Goal: Task Accomplishment & Management: Manage account settings

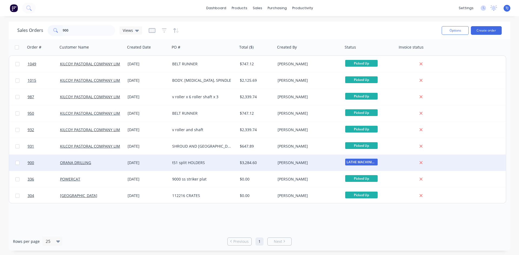
type input "900"
click at [193, 158] on div "t51 split HOLDERS" at bounding box center [204, 163] width 68 height 16
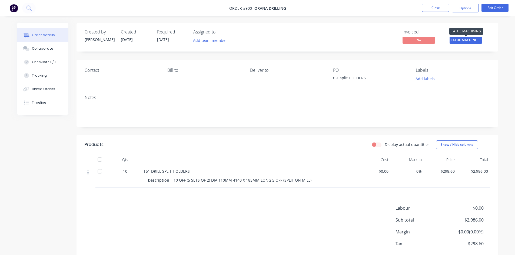
click at [466, 41] on span "LATHE MACHINING" at bounding box center [466, 40] width 32 height 7
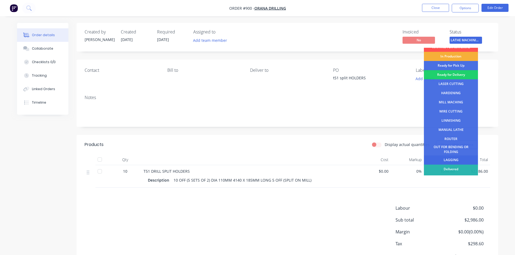
scroll to position [22, 0]
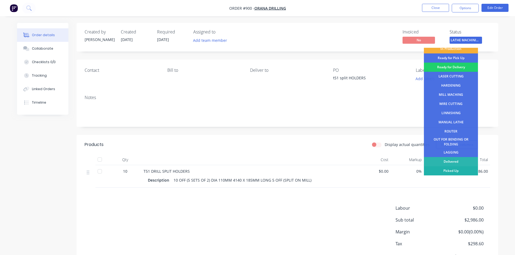
click at [455, 171] on div "Picked Up" at bounding box center [451, 171] width 54 height 9
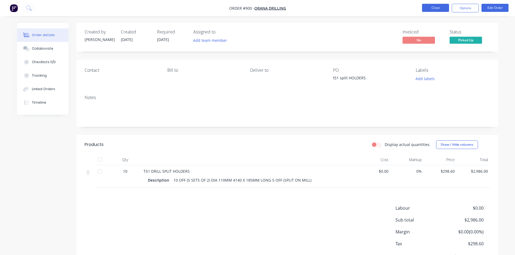
click at [431, 8] on button "Close" at bounding box center [435, 8] width 27 height 8
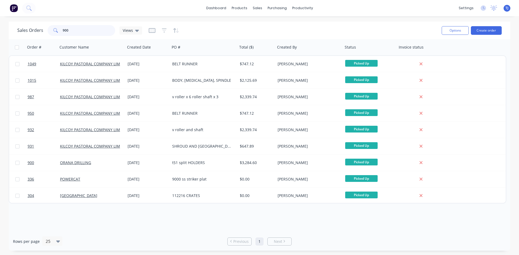
click at [68, 32] on input "900" at bounding box center [89, 30] width 53 height 11
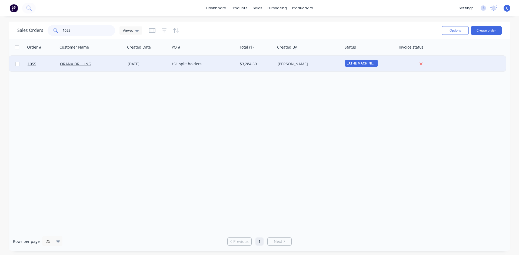
type input "1055"
click at [182, 66] on div "t51 split holders" at bounding box center [202, 63] width 60 height 5
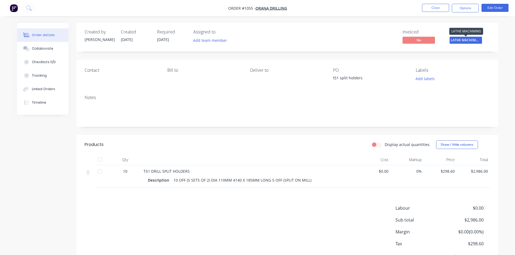
click at [473, 40] on span "LATHE MACHINING" at bounding box center [466, 40] width 32 height 7
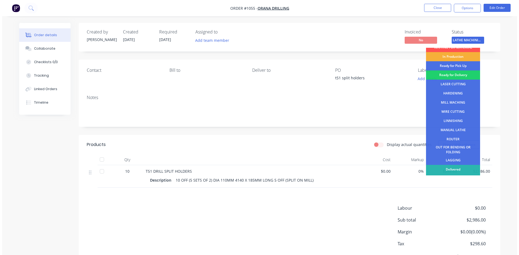
scroll to position [22, 0]
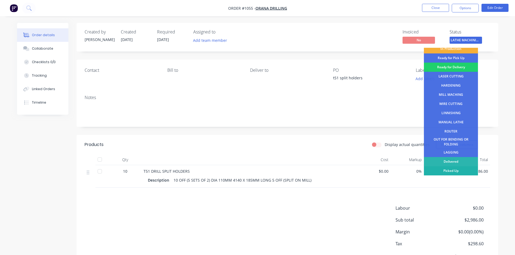
click at [461, 172] on div "Picked Up" at bounding box center [451, 171] width 54 height 9
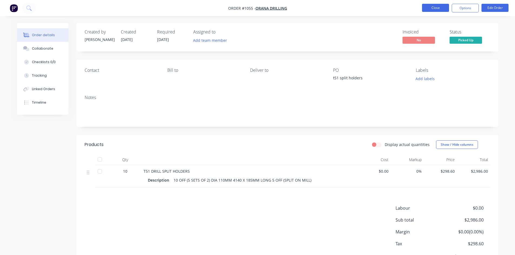
click at [439, 7] on button "Close" at bounding box center [435, 8] width 27 height 8
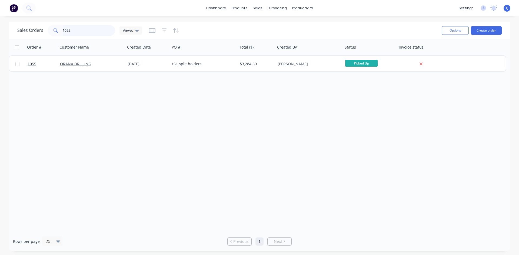
click at [72, 31] on input "1055" at bounding box center [89, 30] width 53 height 11
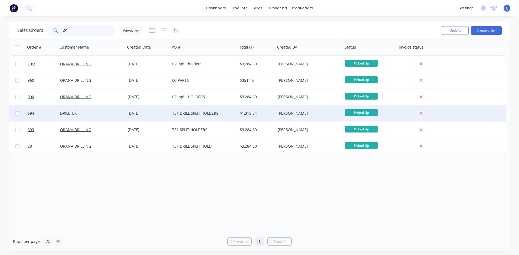
type input "t51"
click at [204, 112] on div "T51 DRILL SPLIT HOLDERS" at bounding box center [202, 113] width 60 height 5
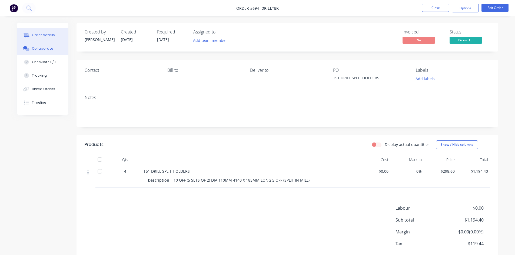
click at [42, 47] on div "Collaborate" at bounding box center [42, 48] width 21 height 5
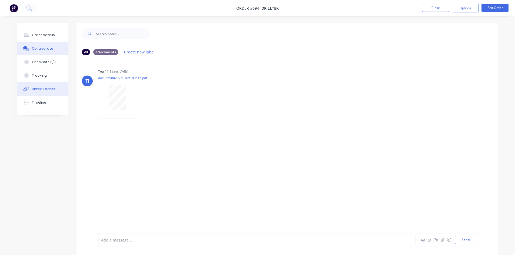
click at [45, 90] on div "Linked Orders" at bounding box center [43, 89] width 23 height 5
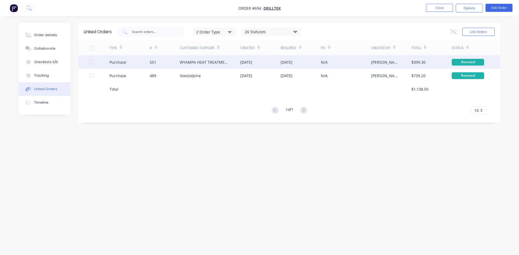
click at [196, 64] on div "WYAMPA HEAT TREATMENT" at bounding box center [205, 62] width 50 height 6
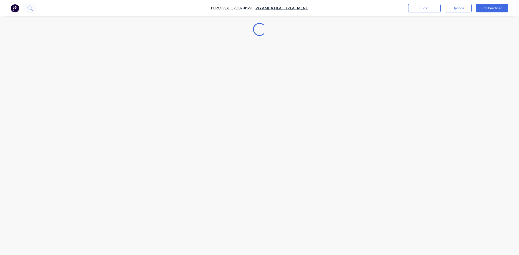
type textarea "x"
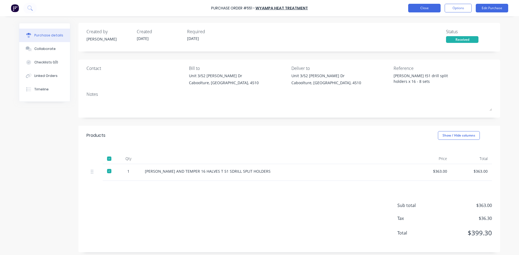
click at [423, 10] on button "Close" at bounding box center [424, 8] width 32 height 9
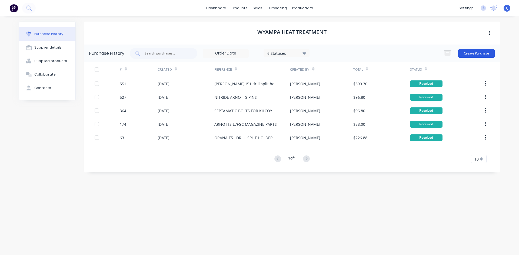
click at [483, 53] on button "Create Purchase" at bounding box center [476, 53] width 36 height 9
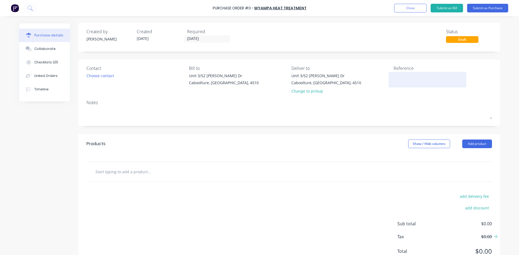
click at [394, 77] on textarea at bounding box center [428, 79] width 68 height 12
type textarea "nitride 20 x t51"
type textarea "x"
type textarea "nitride 20 x t51"
click at [464, 142] on button "Add product" at bounding box center [477, 144] width 30 height 9
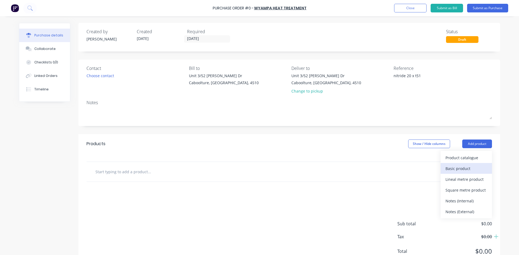
click at [450, 167] on div "Basic product" at bounding box center [467, 169] width 42 height 8
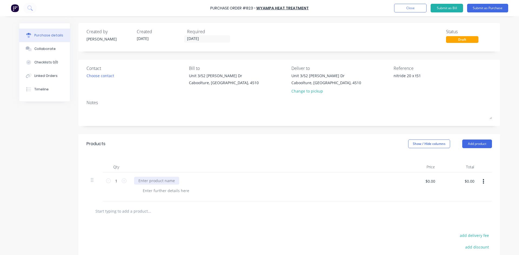
type textarea "x"
click at [142, 184] on div at bounding box center [156, 181] width 45 height 8
type textarea "x"
type input "423.50"
type textarea "x"
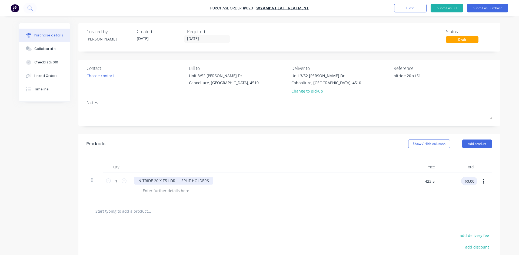
type input "$423.50"
click at [482, 10] on button "Submit as Purchase" at bounding box center [487, 8] width 41 height 9
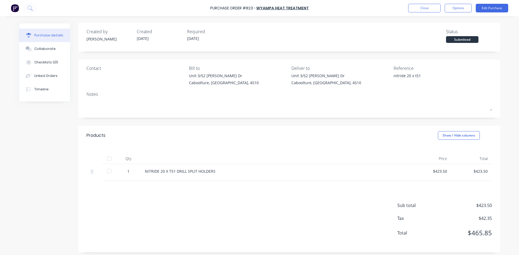
click at [109, 159] on div at bounding box center [109, 159] width 11 height 11
type textarea "x"
click at [41, 77] on div "Linked Orders" at bounding box center [45, 76] width 23 height 5
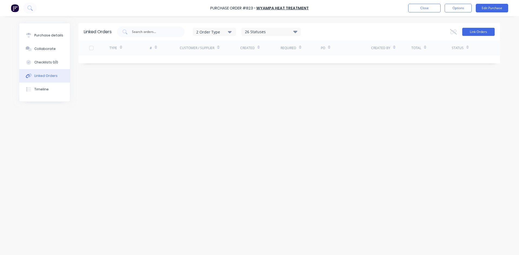
click at [470, 32] on button "Link Orders" at bounding box center [478, 32] width 32 height 8
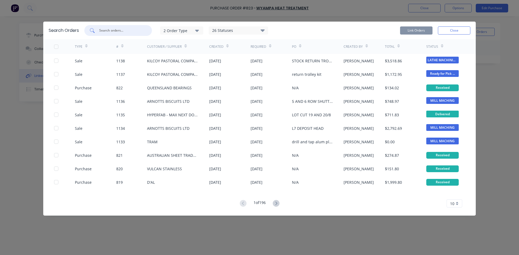
click at [112, 29] on input "text" at bounding box center [121, 30] width 45 height 5
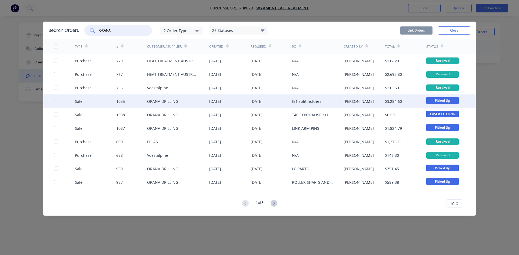
click at [55, 101] on div at bounding box center [56, 101] width 11 height 11
type input "ORANA"
click at [273, 204] on icon at bounding box center [274, 203] width 7 height 7
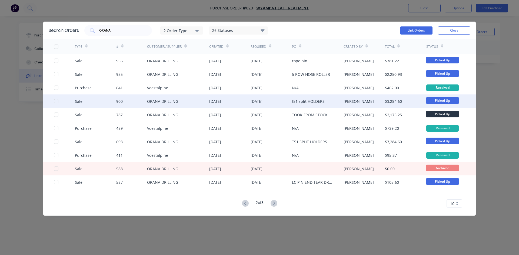
click at [56, 101] on div at bounding box center [56, 101] width 11 height 11
click at [424, 32] on button "Link Orders" at bounding box center [416, 30] width 32 height 8
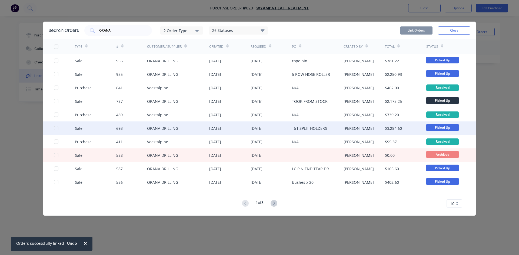
click at [56, 130] on div at bounding box center [56, 128] width 11 height 11
click at [419, 31] on button "Link Orders" at bounding box center [416, 30] width 32 height 8
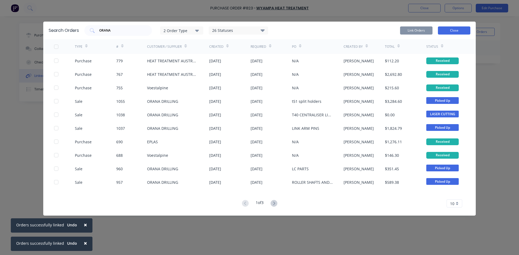
click at [447, 32] on button "Close" at bounding box center [454, 30] width 32 height 8
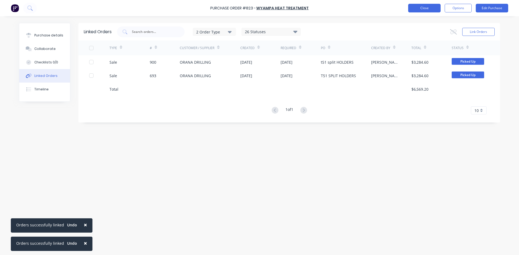
click at [427, 9] on button "Close" at bounding box center [424, 8] width 32 height 9
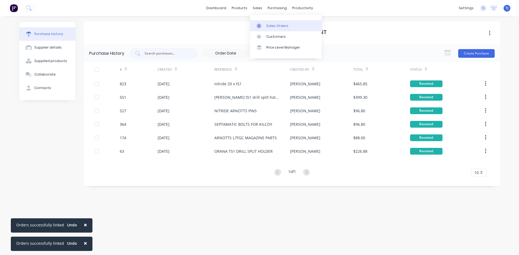
click at [267, 26] on div "Sales Orders" at bounding box center [277, 26] width 22 height 5
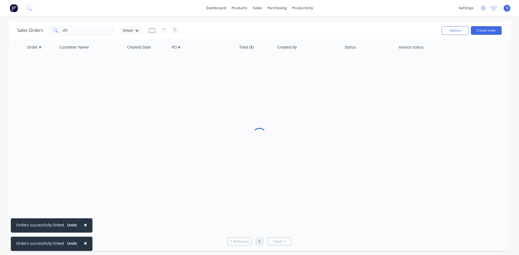
click at [53, 25] on div "Sales Orders t51 Views" at bounding box center [227, 30] width 420 height 13
click at [70, 32] on input "t51" at bounding box center [89, 30] width 53 height 11
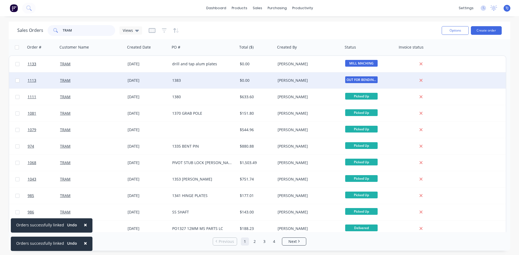
type input "TRAM"
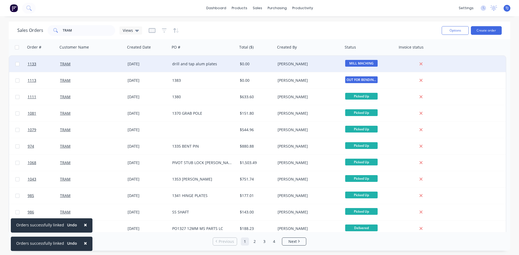
click at [99, 65] on div "TRAM" at bounding box center [90, 63] width 60 height 5
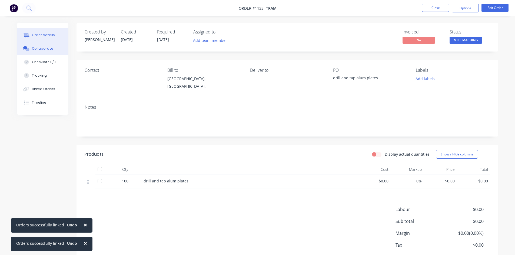
click at [43, 47] on div "Collaborate" at bounding box center [42, 48] width 21 height 5
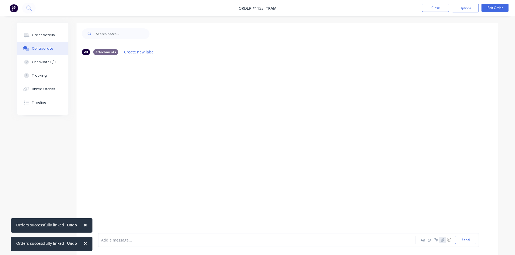
click at [443, 243] on button "button" at bounding box center [442, 240] width 6 height 6
click at [469, 240] on button "Send" at bounding box center [465, 240] width 21 height 8
click at [434, 6] on button "Close" at bounding box center [435, 8] width 27 height 8
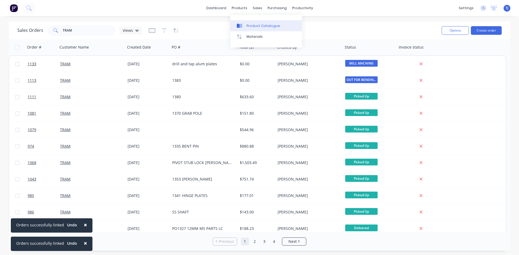
click at [259, 28] on div "Product Catalogue" at bounding box center [264, 26] width 34 height 5
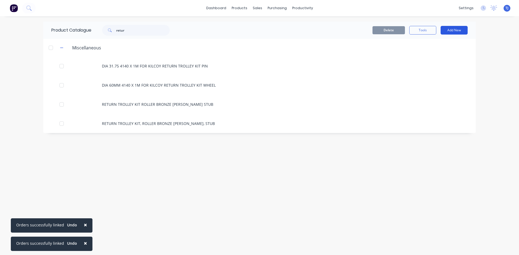
click at [460, 29] on button "Add New" at bounding box center [454, 30] width 27 height 9
click at [435, 55] on div "Product" at bounding box center [442, 55] width 42 height 8
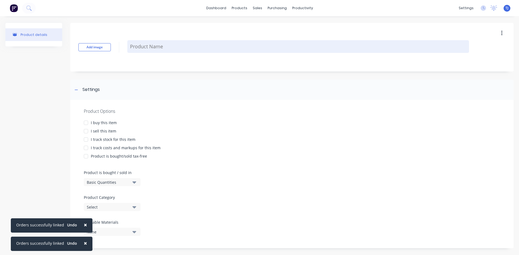
click at [164, 46] on textarea at bounding box center [298, 46] width 342 height 13
type textarea "x"
type textarea "A"
type textarea "x"
type textarea "AL"
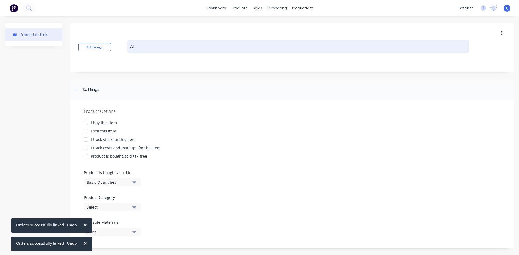
type textarea "x"
type textarea "AL-"
type textarea "x"
type textarea "AL-0"
type textarea "x"
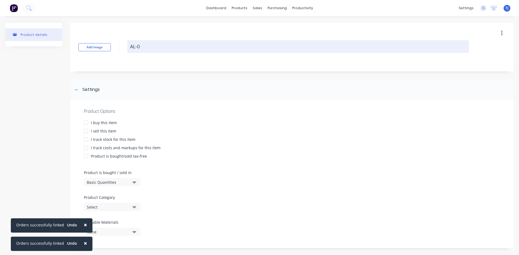
type textarea "AL-05"
type textarea "x"
type textarea "AL-05-"
type textarea "x"
type textarea "AL-05-2"
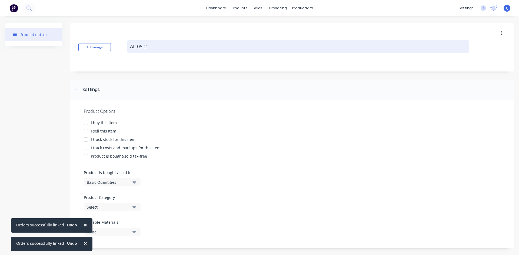
type textarea "x"
type textarea "AL-05-2-"
type textarea "x"
type textarea "AL-05-2-0"
type textarea "x"
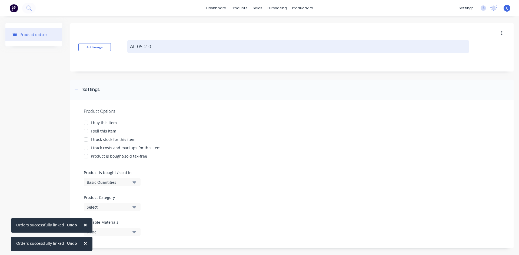
type textarea "AL-05-2-00"
type textarea "x"
type textarea "AL-05-2-002"
type textarea "x"
type textarea "AL-05-2-002"
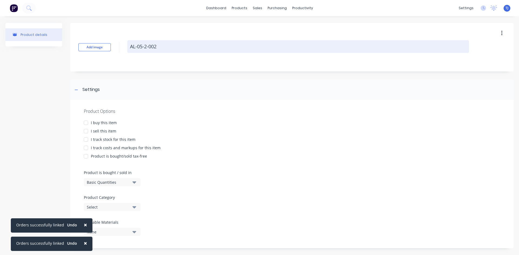
type textarea "x"
type textarea "AL-05-2-002 A"
type textarea "x"
type textarea "AL-05-2-002 AC"
type textarea "x"
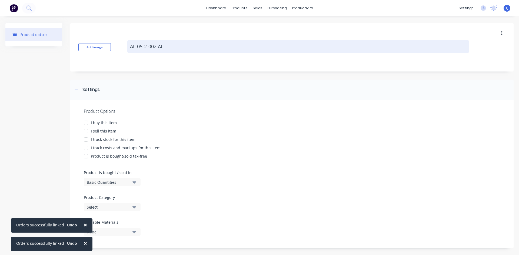
type textarea "AL-05-2-002 ACC"
type textarea "x"
type textarea "AL-05-2-002 ACCE"
type textarea "x"
type textarea "AL-05-2-002 ACCES"
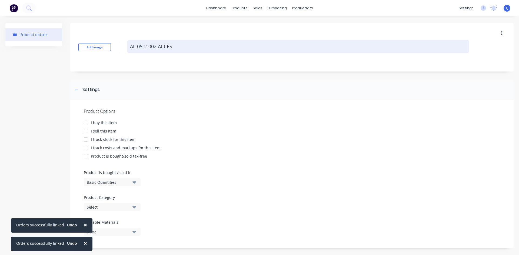
type textarea "x"
type textarea "AL-05-2-002 ACCESS"
type textarea "x"
type textarea "AL-05-2-002 ACCESS"
type textarea "x"
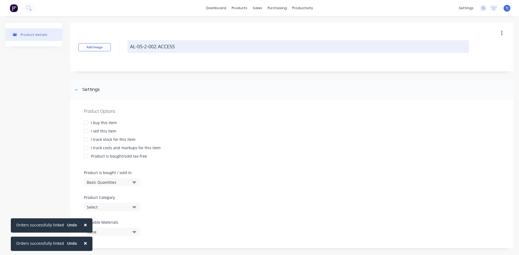
type textarea "AL-05-2-002 ACCESS L"
type textarea "x"
type textarea "AL-05-2-002 ACCESS LA"
type textarea "x"
type textarea "AL-05-2-002 ACCESS LAD"
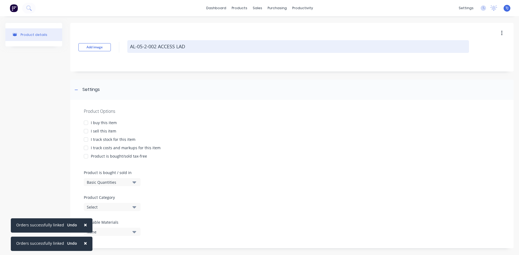
type textarea "x"
type textarea "AL-05-2-002 ACCESS [PERSON_NAME]"
type textarea "x"
type textarea "AL-05-2-002 ACCESS LADDE"
type textarea "x"
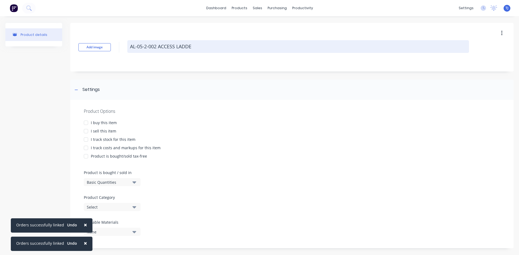
type textarea "AL-05-2-002 ACCESS LADDER"
type textarea "x"
type textarea "AL-05-2-002 ACCESS LADDER"
type textarea "x"
type textarea "AL-05-2-002 ACCESS LADDER R"
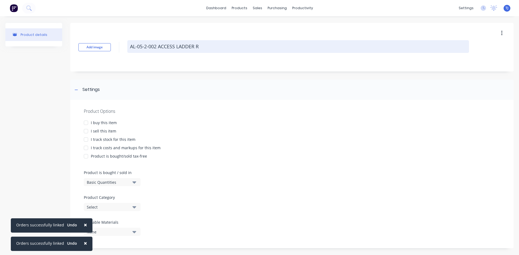
type textarea "x"
type textarea "AL-05-2-002 ACCESS LADDER RA"
type textarea "x"
type textarea "AL-05-2-002 ACCESS LADDER RAI"
type textarea "x"
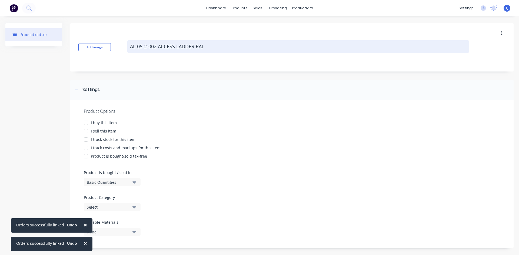
type textarea "AL-05-2-002 ACCESS LADDER RAIL"
type textarea "x"
type textarea "AL-05-2-002 ACCESS LADDER RAIL"
type textarea "x"
type textarea "AL-05-2-002 ACCESS LADDER RAIL M"
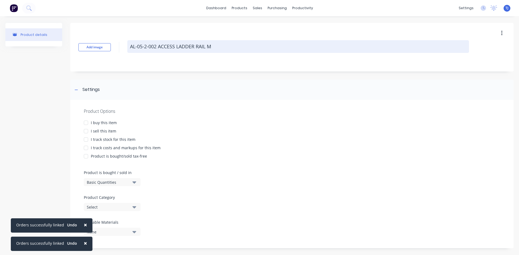
type textarea "x"
type textarea "AL-05-2-002 ACCESS LADDER RAIL MO"
type textarea "x"
type textarea "AL-05-2-002 ACCESS LADDER RAIL MOU"
type textarea "x"
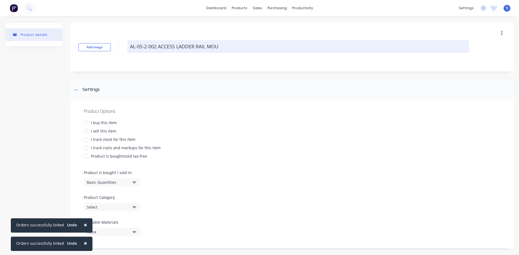
type textarea "AL-05-2-002 ACCESS LADDER RAIL MOUN"
type textarea "x"
type textarea "AL-05-2-002 ACCESS LADDER RAIL MOUNT"
type textarea "x"
type textarea "AL-05-2-002 ACCESS LADDER RAIL MOUNT"
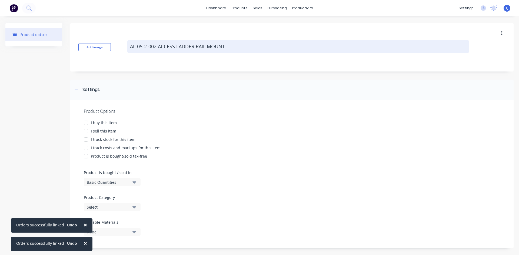
type textarea "x"
type textarea "AL-05-2-002 ACCESS LADDER RAIL MOUNT -"
type textarea "x"
type textarea "AL-05-2-002 ACCESS LADDER RAIL MOUNT -"
type textarea "x"
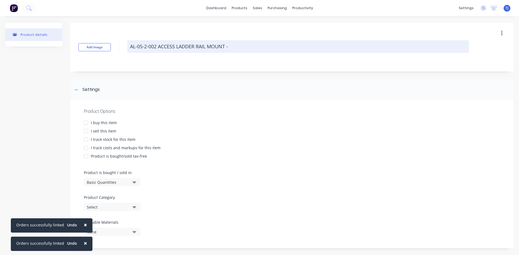
type textarea "AL-05-2-002 ACCESS LADDER RAIL MOUNT - B"
type textarea "x"
type textarea "AL-05-2-002 ACCESS LADDER RAIL [GEOGRAPHIC_DATA]"
type textarea "x"
type textarea "AL-05-2-002 ACCESS LADDER RAIL [GEOGRAPHIC_DATA]"
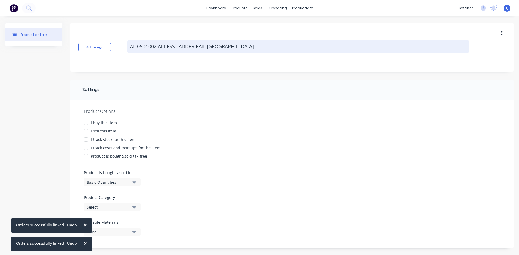
type textarea "x"
type textarea "AL-05-2-002 ACCESS LADDER RAIL MOUNT - BASE"
type textarea "x"
type textarea "AL-05-2-002 ACCESS LADDER RAIL MOUNT - BASE"
type textarea "x"
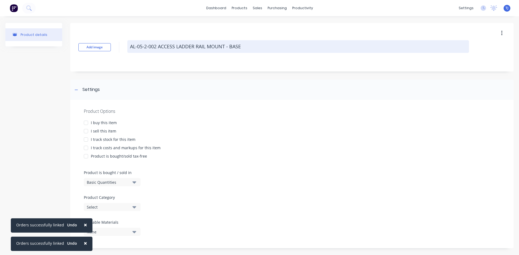
type textarea "AL-05-2-002 ACCESS LADDER RAIL MOUNT - BASE P"
type textarea "x"
type textarea "AL-05-2-002 ACCESS LADDER RAIL MOUNT - BASE PL"
type textarea "x"
type textarea "AL-05-2-002 ACCESS LADDER RAIL MOUNT - BASE PLA"
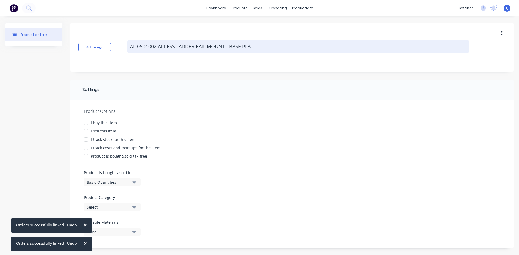
type textarea "x"
type textarea "AL-05-2-002 ACCESS LADDER RAIL MOUNT - BASE PLAT"
type textarea "x"
type textarea "AL-05-2-002 ACCESS LADDER RAIL MOUNT - BASE PLATE"
type textarea "x"
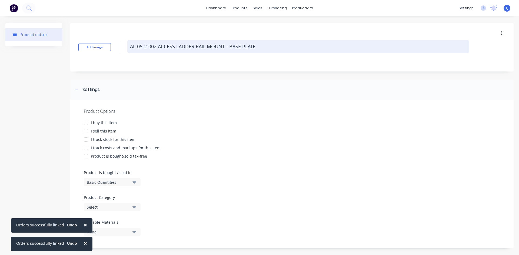
type textarea "AL-05-2-002 ACCESS LADDER RAIL MOUNT - BASE PLATES"
type textarea "x"
type textarea "AL-05-2-002 ACCESS LADDER RAIL MOUNT - BASE PLATES"
type textarea "x"
type textarea "AL-05-2-002 ACCESS LADDER RAIL MOUNT - BASE PLATES -"
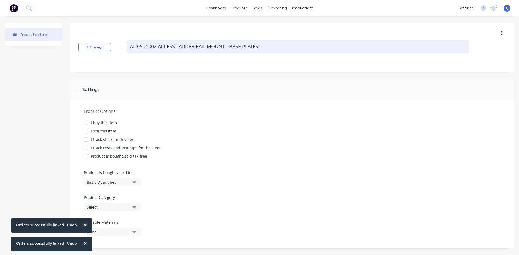
type textarea "x"
type textarea "AL-05-2-002 ACCESS LADDER RAIL MOUNT - BASE PLATES -S"
type textarea "x"
type textarea "AL-05-2-002 ACCESS LADDER RAIL MOUNT - BASE PLATES -SS"
type textarea "x"
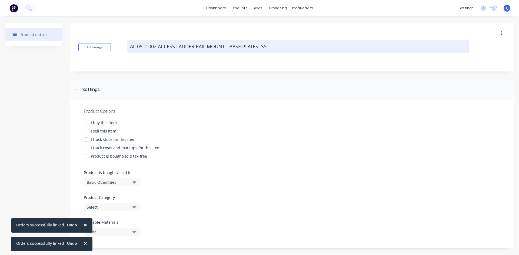
type textarea "AL-05-2-002 ACCESS LADDER RAIL MOUNT - BASE PLATES -SS3"
type textarea "x"
type textarea "AL-05-2-002 ACCESS LADDER RAIL MOUNT - BASE PLATES -SS30"
type textarea "x"
type textarea "AL-05-2-002 ACCESS LADDER RAIL MOUNT - BASE PLATES -SS304"
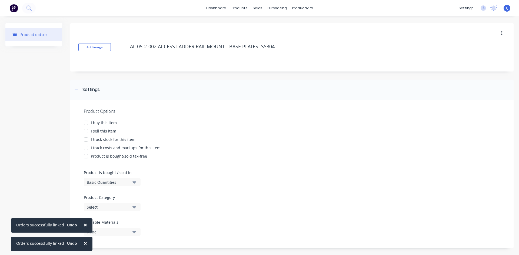
click at [88, 133] on div at bounding box center [86, 131] width 11 height 11
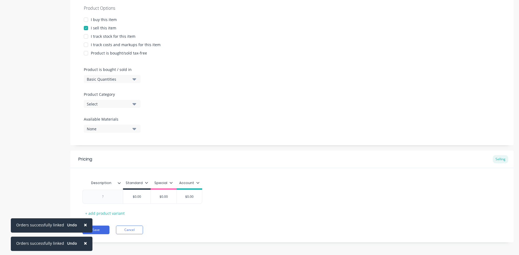
scroll to position [105, 0]
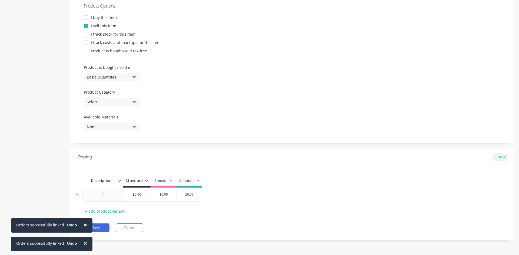
click at [114, 199] on div at bounding box center [102, 195] width 41 height 14
type textarea "x"
type textarea "AL-05-2-002 ACCESS LADDER RAIL MOUNT - BASE PLATES -SS3043"
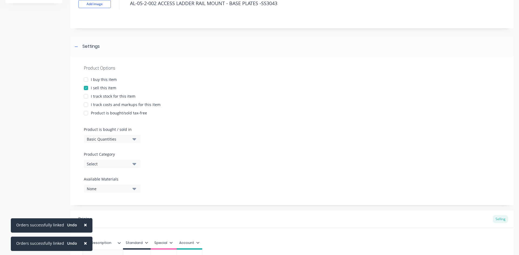
type textarea "x"
type textarea "AL-05-2-002 ACCESS LADDER RAIL MOUNT - BASE PLATES -SS3043M"
type textarea "x"
type textarea "AL-05-2-002 ACCESS LADDER RAIL MOUNT - BASE PLATES -SS3043MM"
type textarea "x"
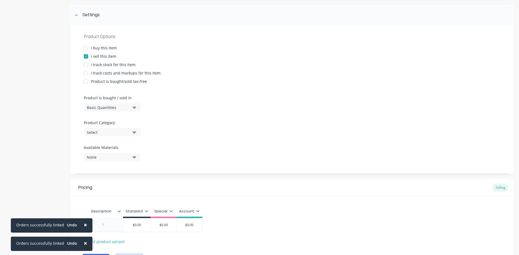
scroll to position [105, 0]
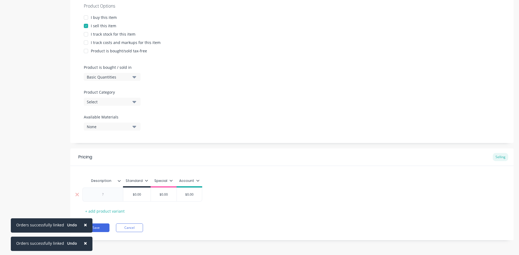
type textarea "AL-05-2-002 ACCESS LADDER RAIL MOUNT - BASE PLATES -SS3043MM"
type textarea "x"
type textarea "AL-05-2-002 ACCESS LADDER RAIL MOUNT - BASE PLATES -SS3043MM"
click at [110, 197] on div at bounding box center [102, 194] width 27 height 7
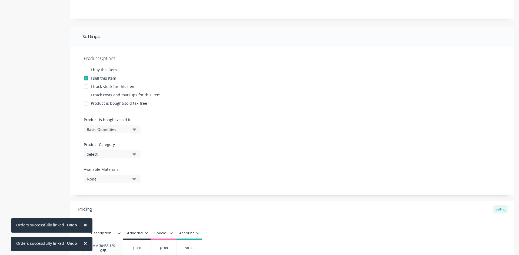
scroll to position [0, 0]
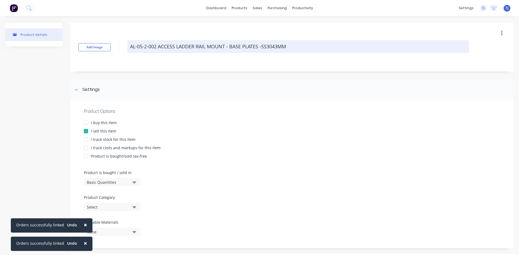
click at [295, 47] on textarea "AL-05-2-002 ACCESS LADDER RAIL MOUNT - BASE PLATES -SS3043MM" at bounding box center [298, 46] width 342 height 13
type textarea "x"
type textarea "AL-05-2-002 ACCESS LADDER RAIL MOUNT - BASE PLATES -SS3043MM -"
type textarea "x"
type textarea "AL-05-2-002 ACCESS LADDER RAIL MOUNT - BASE PLATES -SS3043MM -"
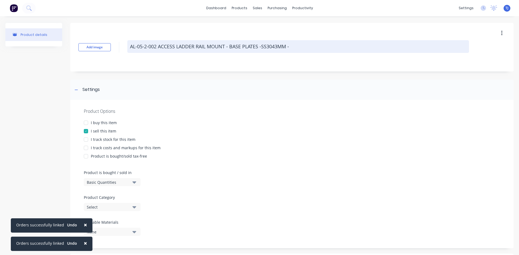
type textarea "x"
type textarea "AL-05-2-002 ACCESS LADDER RAIL MOUNT - BASE PLATES -SS3043MM - W"
type textarea "x"
type textarea "AL-05-2-002 ACCESS LADDER RAIL MOUNT - BASE PLATES -SS3043MM - WI"
type textarea "x"
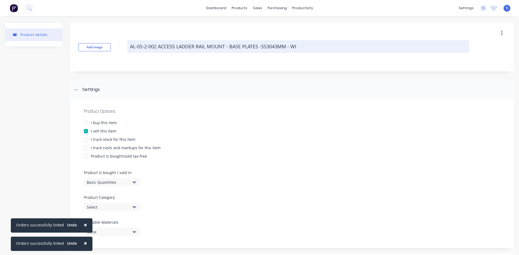
type textarea "AL-05-2-002 ACCESS LADDER RAIL MOUNT - BASE PLATES -SS3043MM - WIT"
type textarea "x"
type textarea "AL-05-2-002 ACCESS LADDER RAIL MOUNT - BASE PLATES -SS3043MM - WITH"
type textarea "x"
type textarea "AL-05-2-002 ACCESS LADDER RAIL MOUNT - BASE PLATES -SS3043MM - WITH"
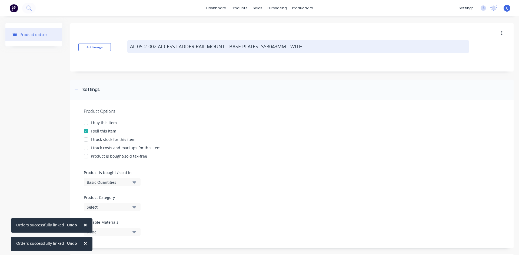
type textarea "x"
type textarea "AL-05-2-002 ACCESS LADDER RAIL MOUNT - BASE PLATES -SS3043MM - WITH F"
type textarea "x"
type textarea "AL-05-2-002 ACCESS LADDER RAIL MOUNT - BASE PLATES -SS3043MM - WITH FO"
type textarea "x"
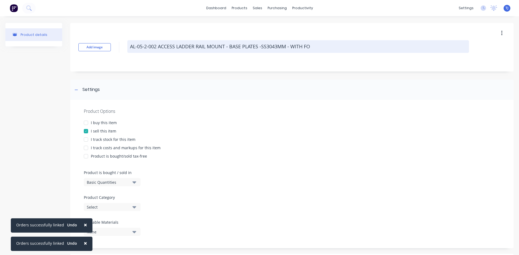
type textarea "AL-05-2-002 ACCESS LADDER RAIL MOUNT - BASE PLATES -SS3043MM - WITH FOL"
type textarea "x"
type textarea "AL-05-2-002 ACCESS LADDER RAIL MOUNT - BASE PLATES -SS3043MM - WITH FOLD"
type textarea "x"
type textarea "AL-05-2-002 ACCESS LADDER RAIL MOUNT - BASE PLATES -SS3043MM - WITH FOLDI"
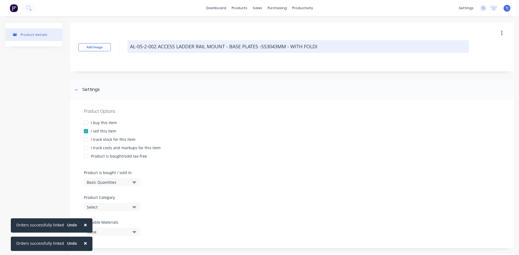
type textarea "x"
type textarea "AL-05-2-002 ACCESS LADDER RAIL MOUNT - BASE PLATES -SS3043MM - WITH FOLDIN"
type textarea "x"
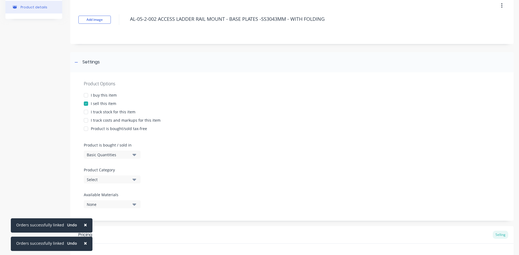
scroll to position [108, 0]
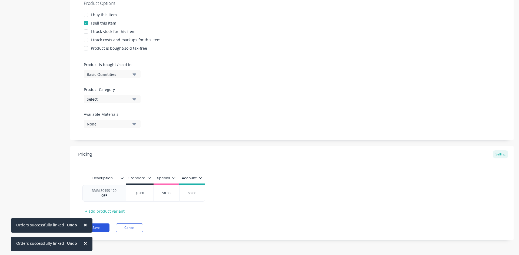
type textarea "AL-05-2-002 ACCESS LADDER RAIL MOUNT - BASE PLATES -SS3043MM - WITH FOLDING"
type textarea "x"
type textarea "AL-05-2-002 ACCESS LADDER RAIL MOUNT - BASE PLATES -SS3043MM - WITH FOLDING"
click at [104, 227] on button "Save" at bounding box center [95, 228] width 27 height 9
type textarea "x"
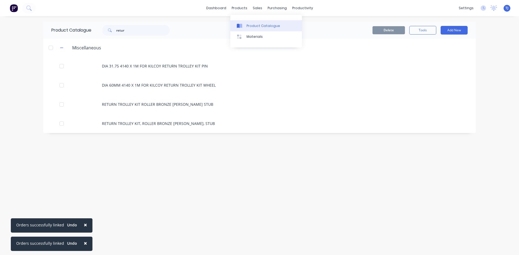
click at [254, 26] on div "Product Catalogue" at bounding box center [264, 26] width 34 height 5
click at [145, 31] on input "retur" at bounding box center [143, 30] width 54 height 11
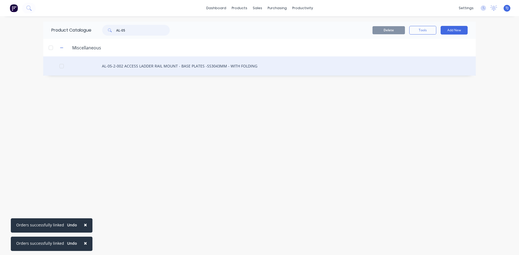
type input "AL-05"
click at [167, 66] on div "AL-05-2-002 ACCESS LADDER RAIL MOUNT - BASE PLATES -SS3043MM - WITH FOLDING" at bounding box center [259, 66] width 433 height 19
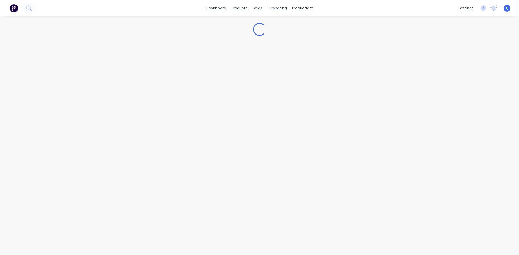
type textarea "x"
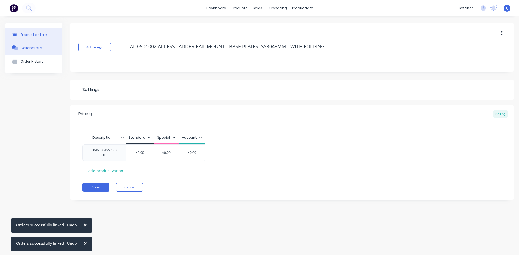
click at [36, 49] on div "Collaborate" at bounding box center [31, 48] width 21 height 4
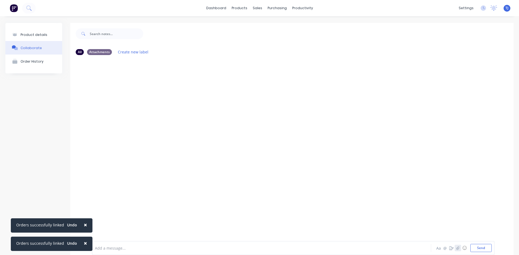
click at [456, 248] on icon "button" at bounding box center [457, 249] width 3 height 4
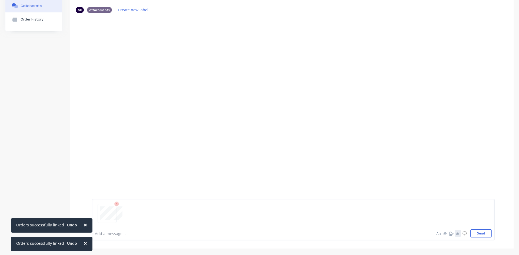
scroll to position [42, 0]
click at [471, 232] on button "Send" at bounding box center [480, 234] width 21 height 8
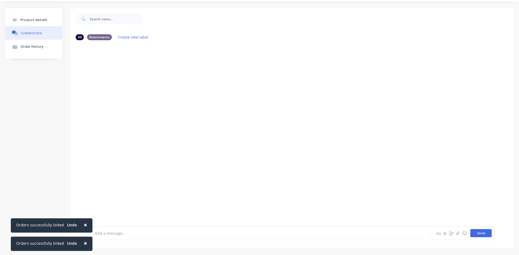
scroll to position [15, 0]
click at [135, 88] on div "Labels Auto-attach to new orders Sales Orders Purchase Orders Download Delete" at bounding box center [164, 86] width 61 height 8
click at [137, 88] on button "button" at bounding box center [136, 86] width 2 height 8
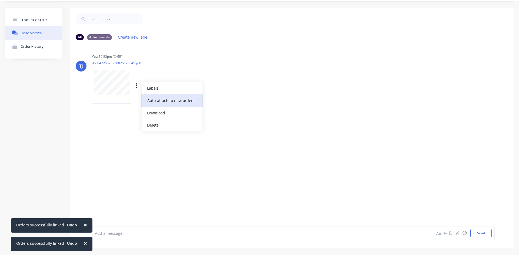
click at [175, 102] on button "Auto-attach to new orders" at bounding box center [172, 100] width 61 height 13
click at [224, 98] on label at bounding box center [224, 98] width 0 height 0
click at [216, 99] on input "checkbox" at bounding box center [213, 100] width 4 height 5
checkbox input "true"
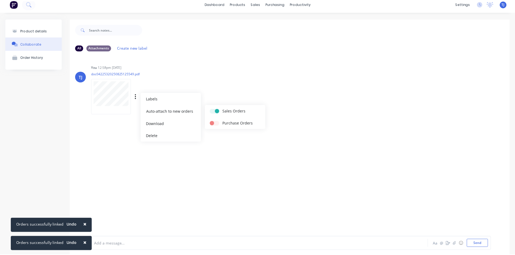
scroll to position [0, 0]
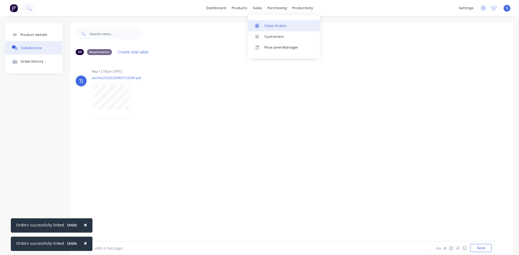
click at [267, 25] on div "Sales Orders" at bounding box center [275, 26] width 22 height 5
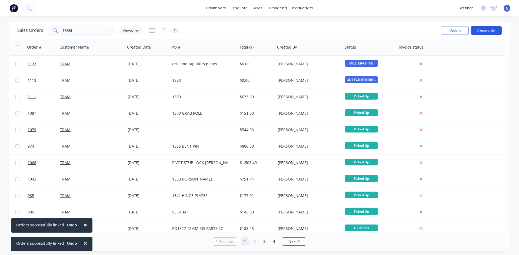
click at [487, 30] on button "Create order" at bounding box center [486, 30] width 31 height 9
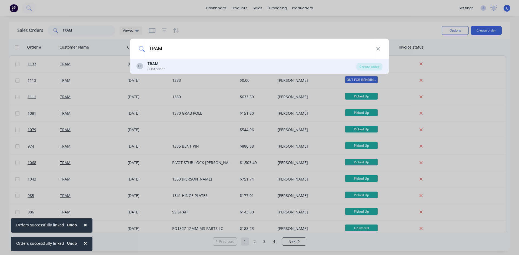
type input "TRAM"
click at [167, 65] on div "TT TRAM Customer" at bounding box center [247, 66] width 220 height 11
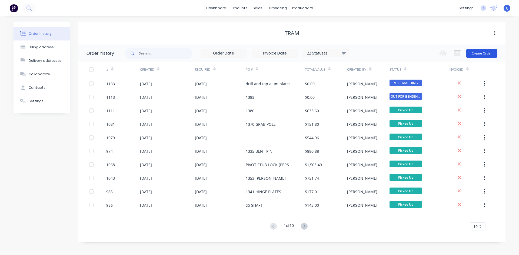
click at [488, 54] on button "Create Order" at bounding box center [481, 53] width 31 height 9
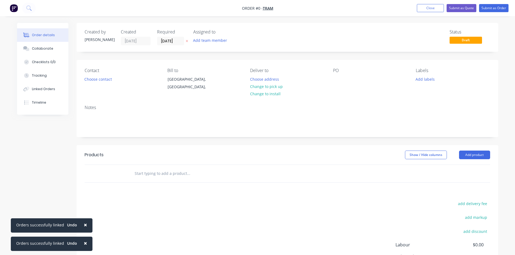
click at [340, 87] on div "PO" at bounding box center [370, 80] width 74 height 25
click at [338, 82] on div at bounding box center [337, 79] width 9 height 8
click at [133, 175] on div "Order details Collaborate Checklists 0/0 Tracking Linked Orders Timeline Order …" at bounding box center [258, 172] width 492 height 298
click at [138, 175] on input "text" at bounding box center [188, 173] width 108 height 11
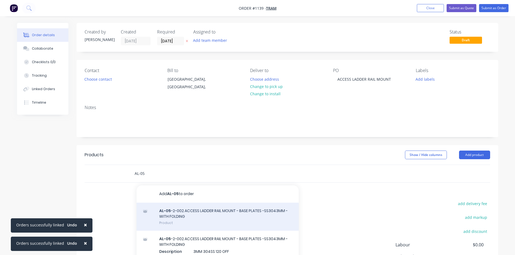
type input "AL-05"
click at [199, 214] on div "AL-05 -2-002 ACCESS LADDER RAIL MOUNT - BASE PLATES -SS3043MM - WITH FOLDING Pr…" at bounding box center [218, 217] width 162 height 28
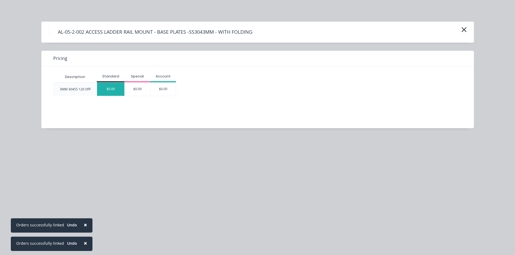
click at [110, 92] on div "$0.00" at bounding box center [110, 89] width 27 height 13
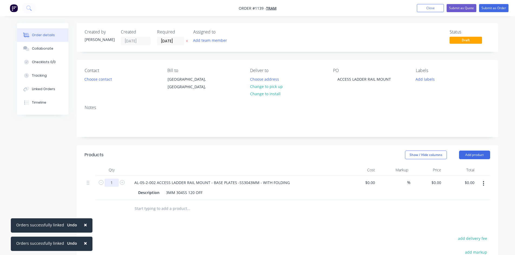
click at [115, 184] on input "1" at bounding box center [112, 183] width 14 height 8
type input "120"
click at [485, 8] on button "Submit as Order" at bounding box center [493, 8] width 29 height 8
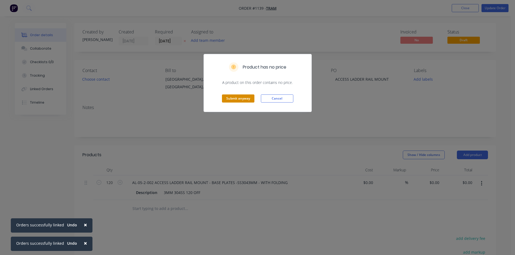
click at [230, 100] on button "Submit anyway" at bounding box center [238, 99] width 32 height 8
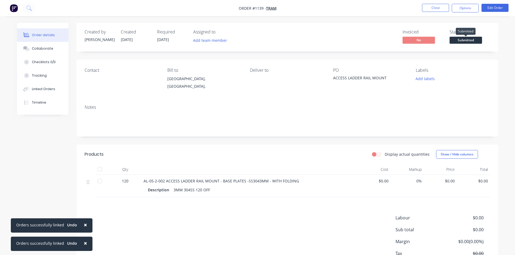
click at [473, 40] on span "Submitted" at bounding box center [466, 40] width 32 height 7
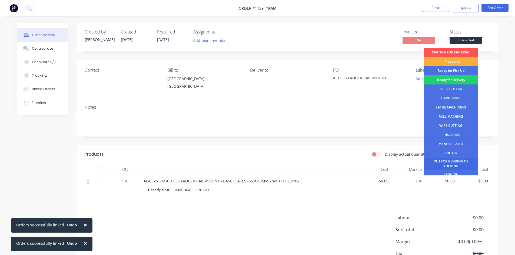
click at [463, 162] on div "OUT FOR BENDING OR FOLDING" at bounding box center [451, 164] width 54 height 12
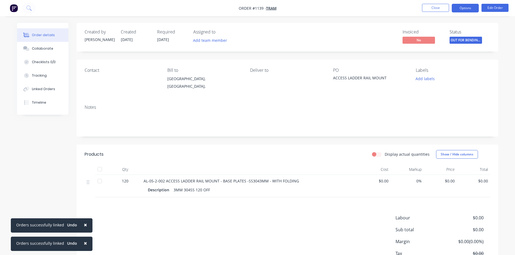
click at [473, 10] on button "Options" at bounding box center [465, 8] width 27 height 9
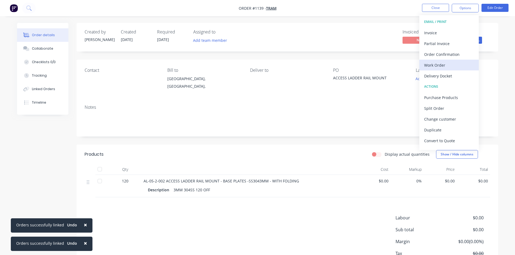
click at [427, 68] on div "Work Order" at bounding box center [449, 65] width 50 height 8
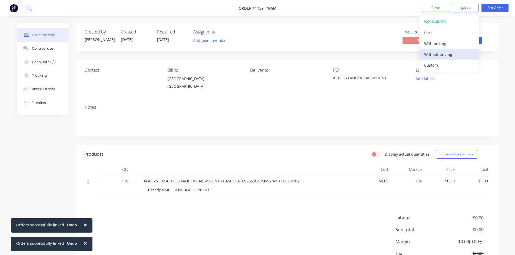
click at [434, 55] on div "Without pricing" at bounding box center [449, 55] width 50 height 8
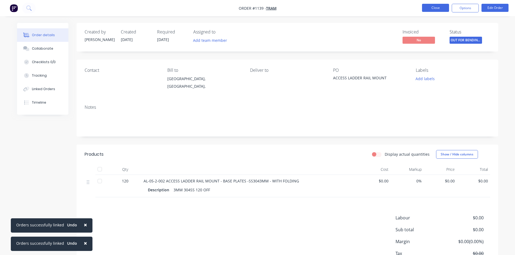
click at [430, 8] on button "Close" at bounding box center [435, 8] width 27 height 8
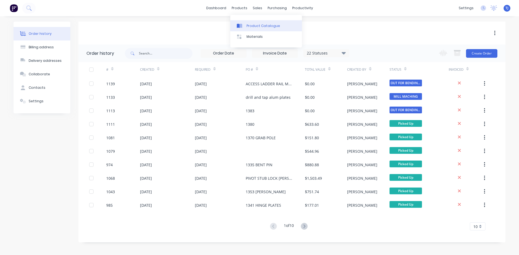
click at [251, 25] on div "Product Catalogue" at bounding box center [264, 26] width 34 height 5
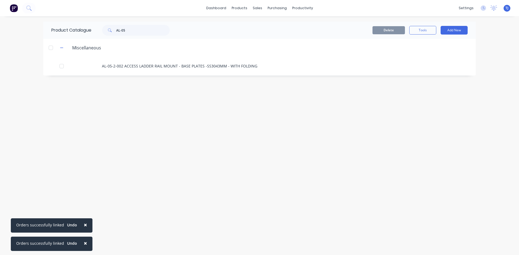
click at [156, 24] on div "Product Catalogue AL-05" at bounding box center [113, 30] width 140 height 17
drag, startPoint x: 156, startPoint y: 24, endPoint x: 150, endPoint y: 28, distance: 6.6
click at [154, 26] on div "Product Catalogue AL-05" at bounding box center [113, 30] width 140 height 17
click at [150, 28] on input "AL-05" at bounding box center [143, 30] width 54 height 11
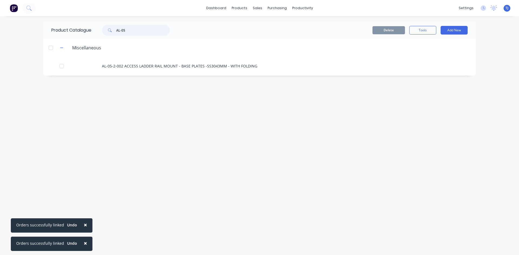
click at [150, 28] on input "AL-05" at bounding box center [143, 30] width 54 height 11
drag, startPoint x: 150, startPoint y: 28, endPoint x: 138, endPoint y: 32, distance: 12.7
click at [146, 30] on input "AL-05" at bounding box center [143, 30] width 54 height 11
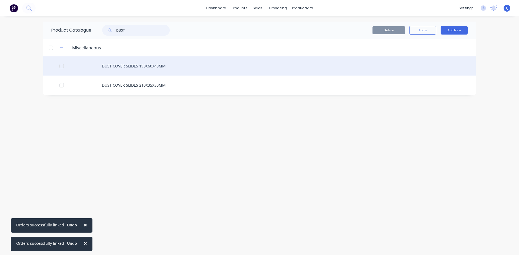
type input "DUST"
click at [128, 66] on div "DUST COVER SLIDES 190X60X40MM" at bounding box center [259, 66] width 433 height 19
type textarea "x"
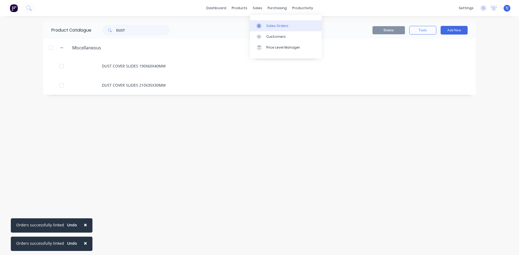
click at [271, 28] on div "Sales Orders" at bounding box center [277, 26] width 22 height 5
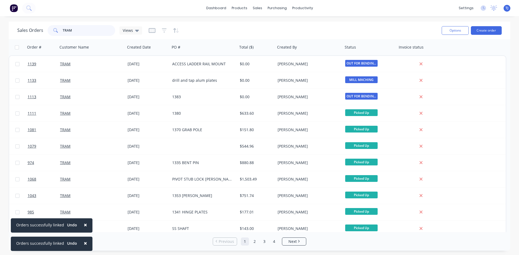
click at [81, 30] on input "TRAM" at bounding box center [89, 30] width 53 height 11
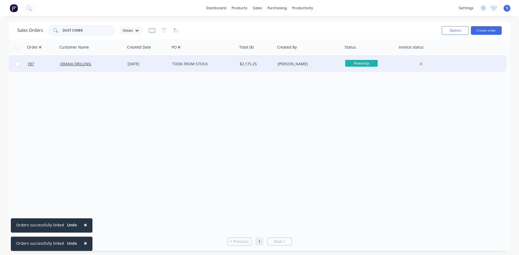
type input "DUST COVER"
click at [181, 65] on div "TOOK FROM STOCK" at bounding box center [202, 63] width 60 height 5
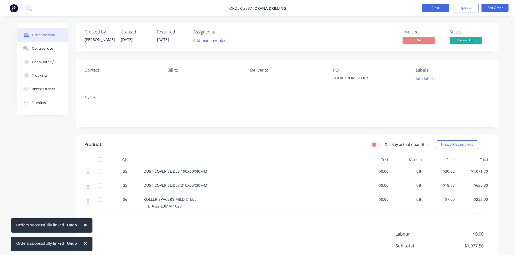
click at [431, 9] on button "Close" at bounding box center [435, 8] width 27 height 8
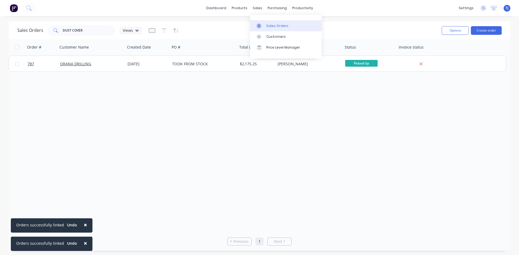
click at [269, 26] on div "Sales Orders" at bounding box center [277, 26] width 22 height 5
click at [80, 31] on input "DUST COVER" at bounding box center [89, 30] width 53 height 11
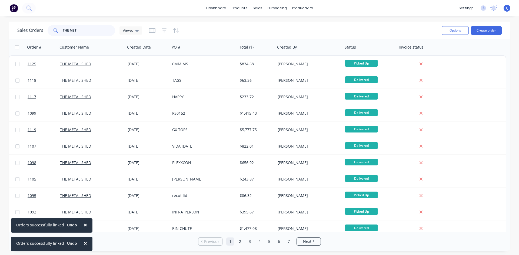
type input "THE MET"
click at [271, 27] on div "Sales Orders" at bounding box center [277, 26] width 22 height 5
click at [489, 31] on button "Create order" at bounding box center [486, 30] width 31 height 9
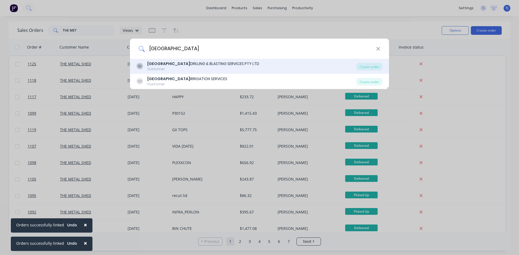
type input "[GEOGRAPHIC_DATA]"
click at [216, 71] on div "Customer" at bounding box center [203, 69] width 112 height 5
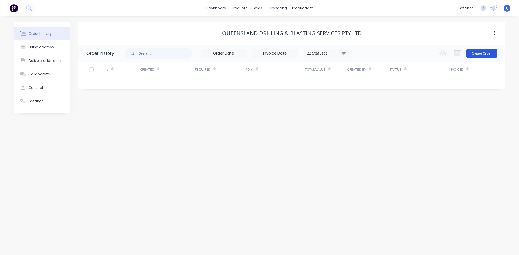
click at [487, 52] on button "Create Order" at bounding box center [481, 53] width 31 height 9
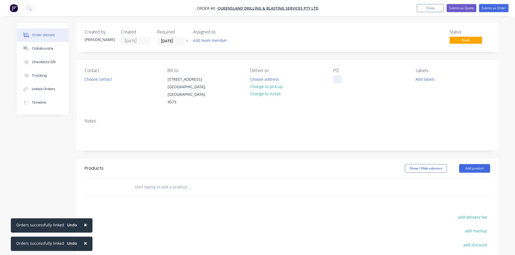
click at [335, 78] on div at bounding box center [337, 79] width 9 height 8
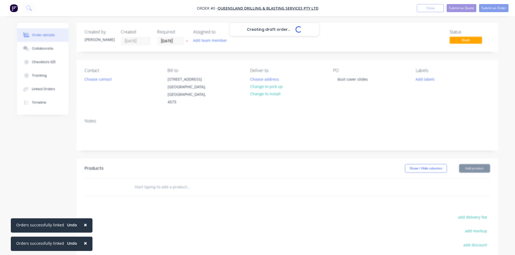
click at [470, 168] on div "Creating draft order... Loading... Order details Collaborate Checklists 0/0 Tra…" at bounding box center [258, 178] width 492 height 311
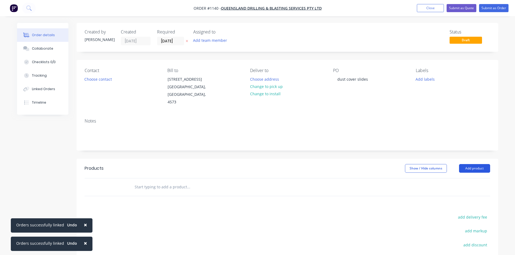
click at [470, 168] on button "Add product" at bounding box center [474, 168] width 31 height 9
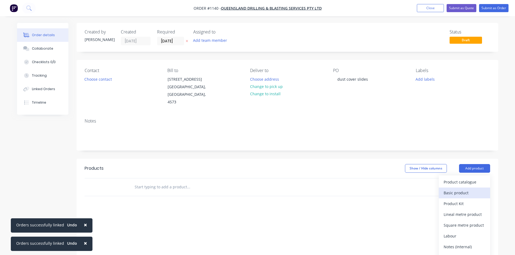
click at [458, 194] on div "Basic product" at bounding box center [465, 193] width 42 height 8
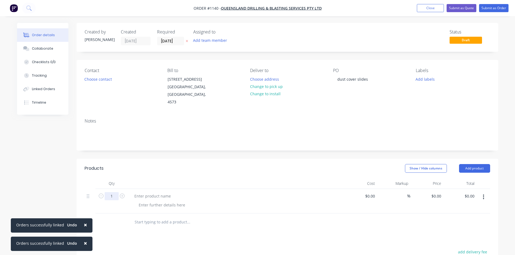
click at [114, 200] on input "1" at bounding box center [112, 197] width 14 height 8
type input "44"
click at [154, 197] on div at bounding box center [152, 197] width 45 height 8
click at [175, 204] on div at bounding box center [161, 205] width 55 height 8
click at [161, 224] on input "text" at bounding box center [188, 222] width 108 height 11
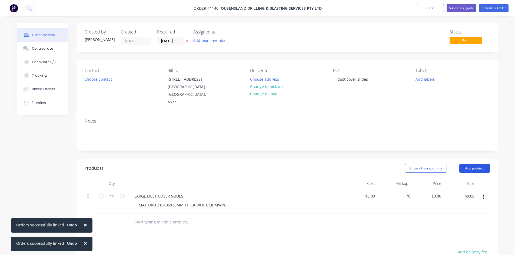
click at [470, 170] on button "Add product" at bounding box center [474, 168] width 31 height 9
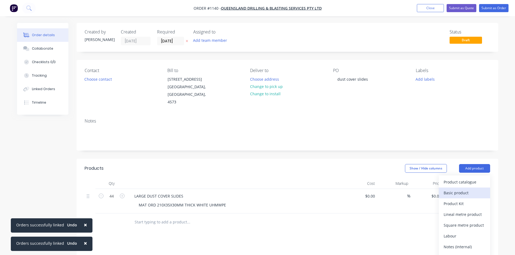
click at [459, 195] on div "Basic product" at bounding box center [465, 193] width 42 height 8
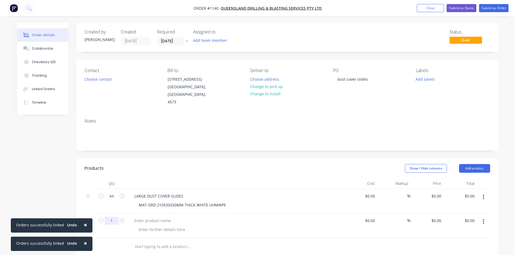
click at [115, 201] on input "1" at bounding box center [112, 197] width 14 height 8
type input "44"
click at [143, 220] on div at bounding box center [152, 221] width 45 height 8
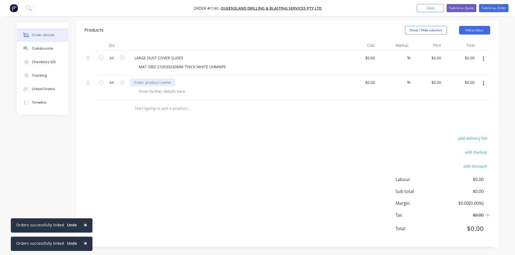
click at [143, 83] on div at bounding box center [152, 83] width 45 height 8
click at [145, 90] on div at bounding box center [161, 92] width 55 height 8
click at [498, 9] on button "Submit as Order" at bounding box center [493, 8] width 29 height 8
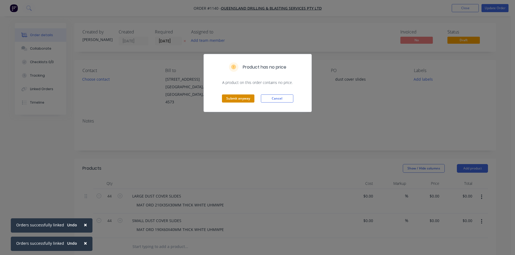
click at [249, 100] on button "Submit anyway" at bounding box center [238, 99] width 32 height 8
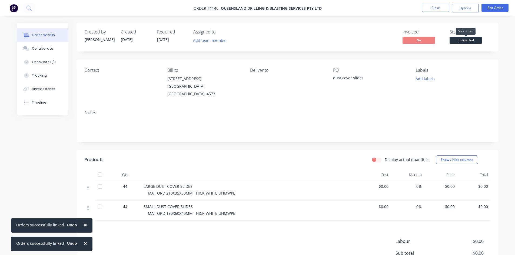
click at [458, 41] on span "Submitted" at bounding box center [466, 40] width 32 height 7
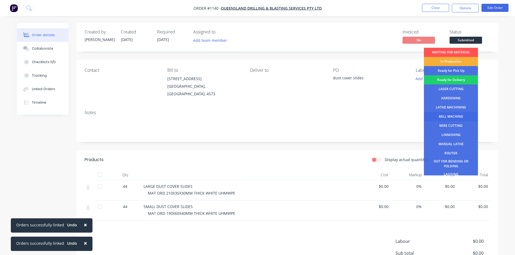
click at [455, 115] on div "MILL MACHING" at bounding box center [451, 116] width 54 height 9
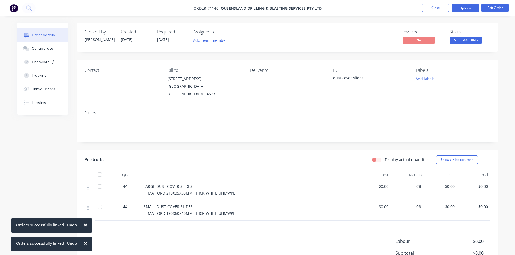
click at [458, 8] on button "Options" at bounding box center [465, 8] width 27 height 9
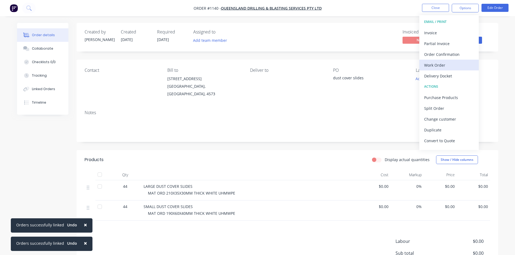
click at [450, 66] on div "Work Order" at bounding box center [449, 65] width 50 height 8
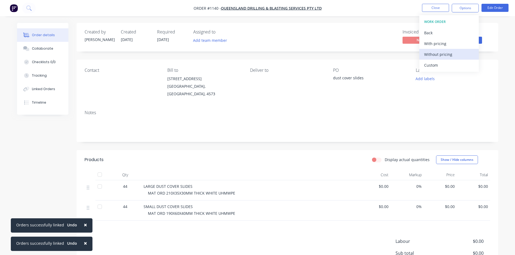
click at [446, 55] on div "Without pricing" at bounding box center [449, 55] width 50 height 8
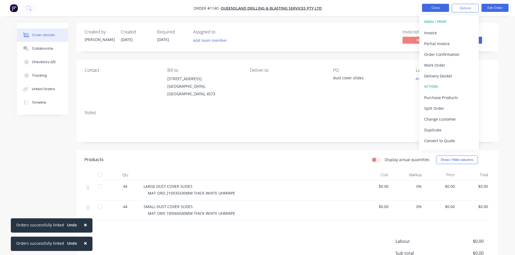
click at [431, 9] on button "Close" at bounding box center [435, 8] width 27 height 8
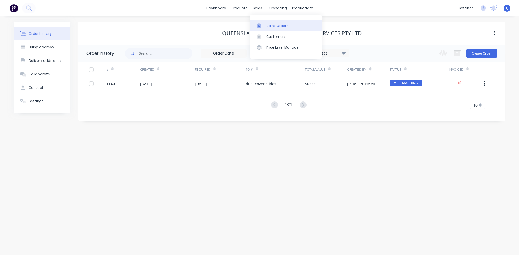
click at [269, 26] on div "Sales Orders" at bounding box center [277, 26] width 22 height 5
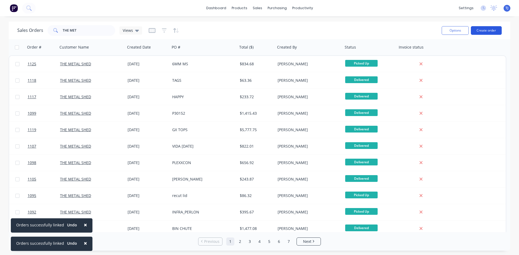
click at [479, 30] on button "Create order" at bounding box center [486, 30] width 31 height 9
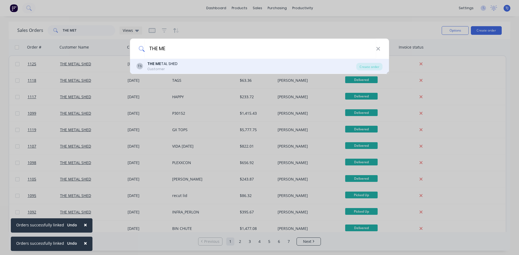
type input "THE ME"
click at [160, 68] on div "Customer" at bounding box center [162, 69] width 30 height 5
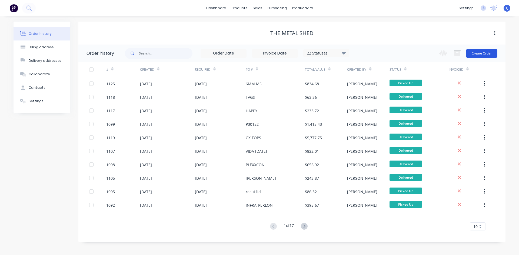
click at [489, 54] on button "Create Order" at bounding box center [481, 53] width 31 height 9
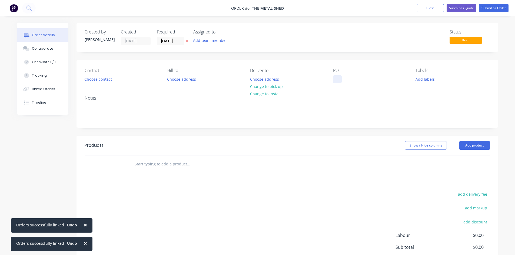
click at [337, 79] on div at bounding box center [337, 79] width 9 height 8
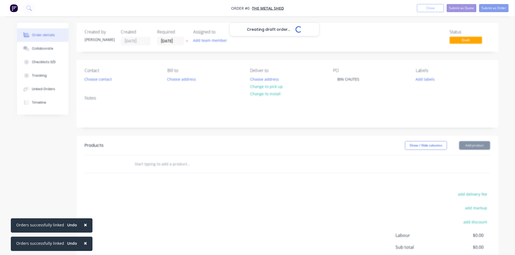
click at [149, 164] on div "Creating draft order... Loading... Order details Collaborate Checklists 0/0 Tra…" at bounding box center [258, 167] width 492 height 288
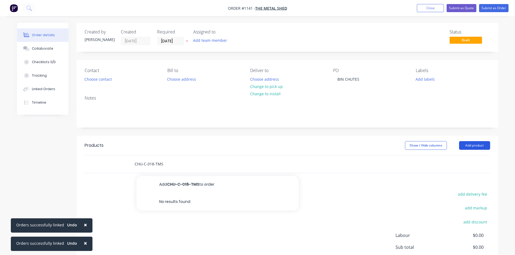
type input "CHU-C-018-TMS"
click at [474, 148] on button "Add product" at bounding box center [474, 145] width 31 height 9
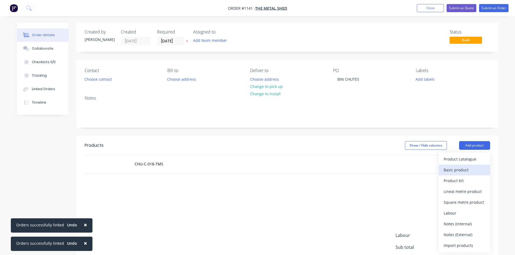
click at [463, 172] on div "Basic product" at bounding box center [465, 170] width 42 height 8
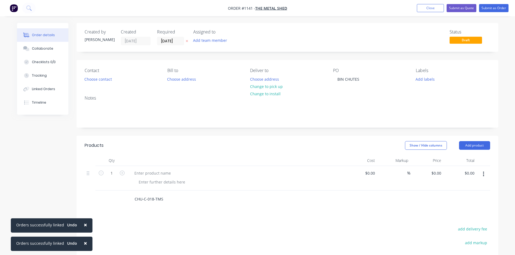
click at [138, 199] on input "CHU-C-018-TMS" at bounding box center [188, 199] width 108 height 11
click at [109, 174] on input "1" at bounding box center [112, 174] width 14 height 8
type input "20"
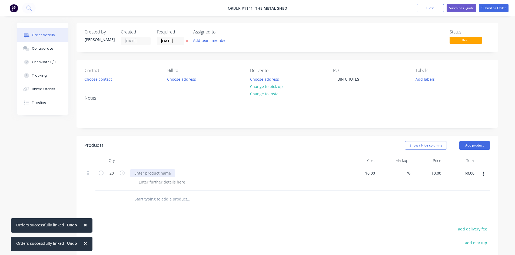
click at [140, 177] on div at bounding box center [152, 174] width 45 height 8
click at [146, 184] on div at bounding box center [161, 182] width 55 height 8
click at [481, 145] on button "Add product" at bounding box center [474, 145] width 31 height 9
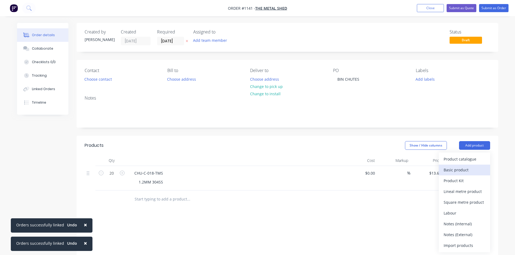
click at [465, 168] on div "Basic product" at bounding box center [465, 170] width 42 height 8
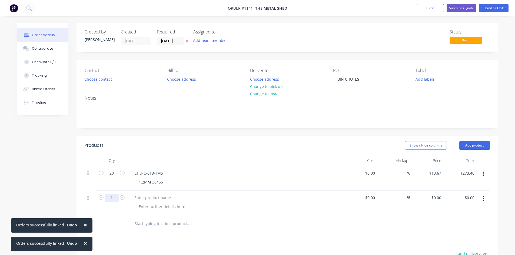
click at [109, 178] on input "1" at bounding box center [112, 174] width 14 height 8
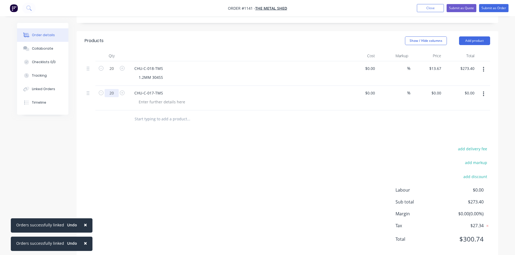
scroll to position [115, 0]
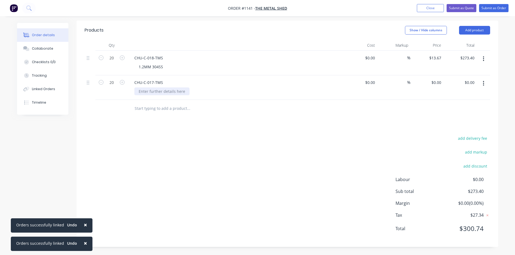
click at [139, 94] on div at bounding box center [161, 92] width 55 height 8
click at [498, 6] on button "Submit as Order" at bounding box center [493, 8] width 29 height 8
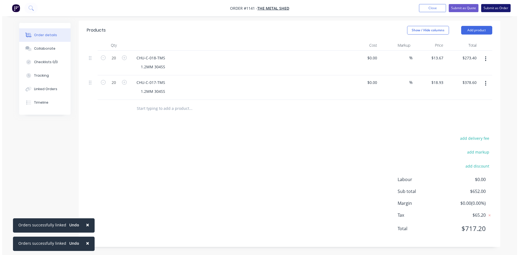
scroll to position [0, 0]
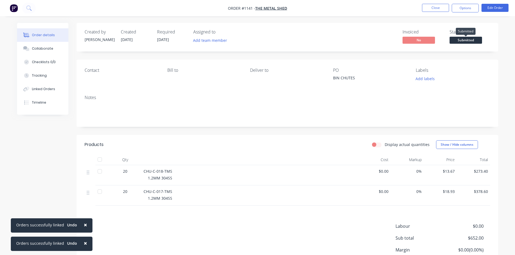
click at [476, 39] on span "Submitted" at bounding box center [466, 40] width 32 height 7
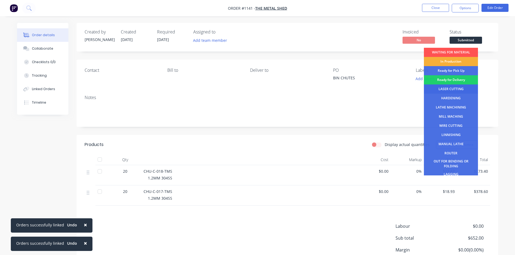
click at [442, 88] on div "LASER CUTTING" at bounding box center [451, 89] width 54 height 9
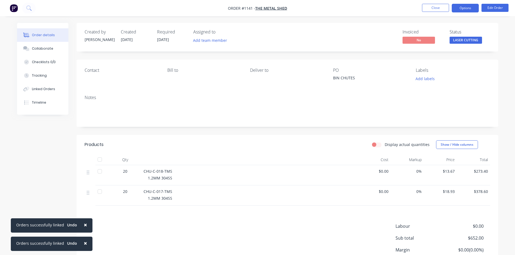
click at [463, 7] on button "Options" at bounding box center [465, 8] width 27 height 9
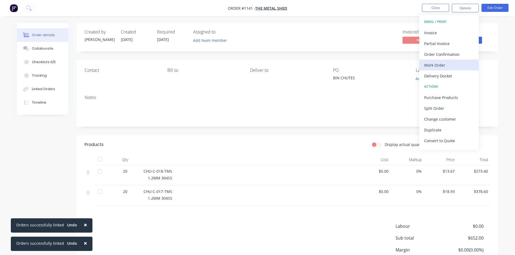
click at [440, 65] on div "Work Order" at bounding box center [449, 65] width 50 height 8
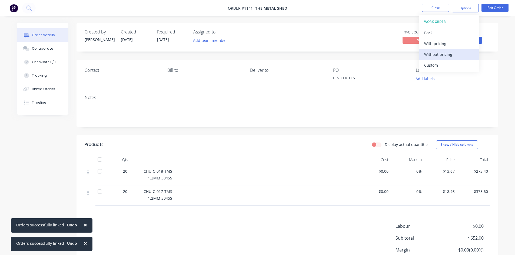
click at [438, 55] on div "Without pricing" at bounding box center [449, 55] width 50 height 8
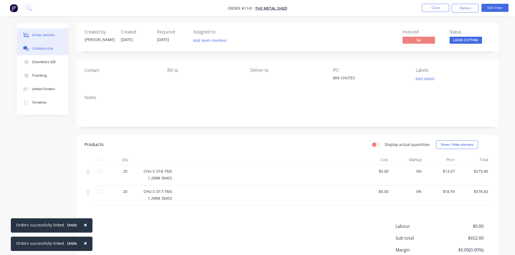
click at [42, 51] on button "Collaborate" at bounding box center [42, 49] width 51 height 14
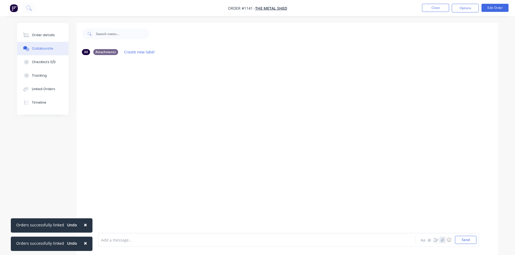
click at [443, 242] on icon "button" at bounding box center [442, 240] width 3 height 4
click at [467, 241] on button "Send" at bounding box center [465, 240] width 21 height 8
click at [42, 34] on div "Order details" at bounding box center [43, 35] width 23 height 5
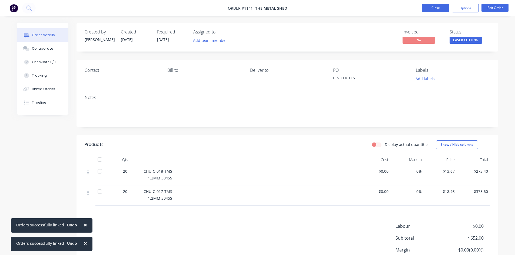
click at [439, 8] on button "Close" at bounding box center [435, 8] width 27 height 8
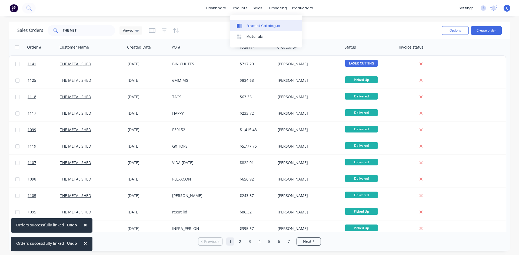
click at [264, 25] on div "Product Catalogue" at bounding box center [264, 26] width 34 height 5
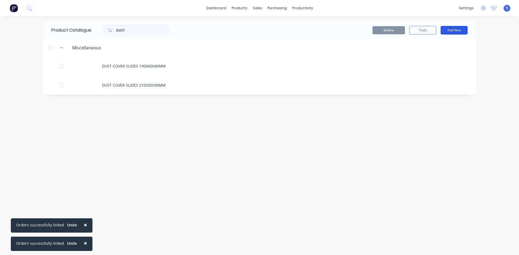
click at [458, 30] on button "Add New" at bounding box center [454, 30] width 27 height 9
click at [434, 54] on div "Product" at bounding box center [442, 55] width 42 height 8
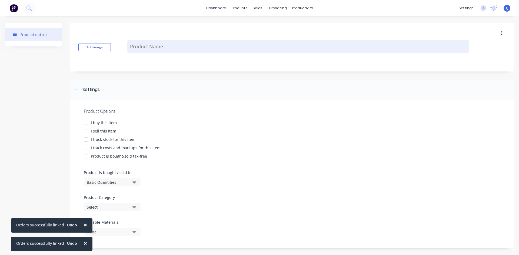
click at [197, 46] on textarea at bounding box center [298, 46] width 342 height 13
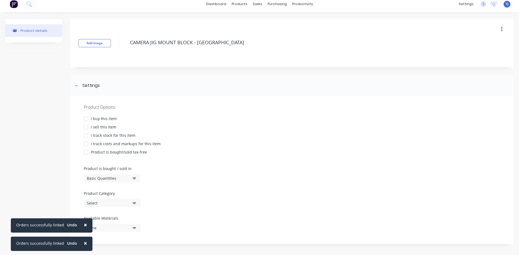
scroll to position [5, 0]
click at [86, 126] on div at bounding box center [86, 126] width 11 height 11
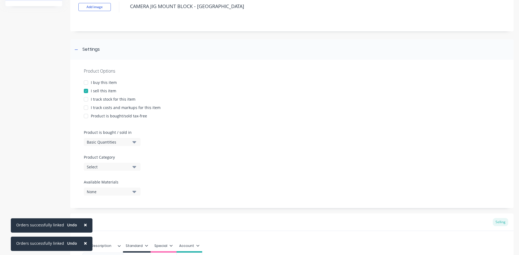
scroll to position [105, 0]
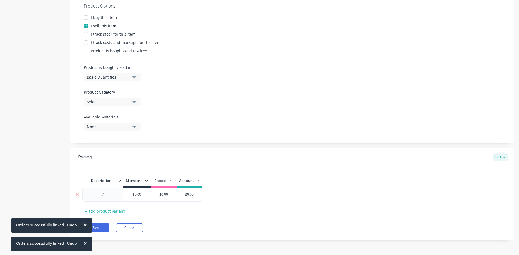
click at [125, 193] on input "$0.00" at bounding box center [136, 195] width 27 height 5
click at [105, 197] on div at bounding box center [102, 194] width 27 height 7
click at [98, 227] on button "Save" at bounding box center [95, 228] width 27 height 9
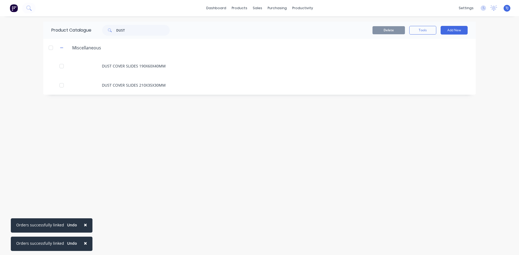
click at [501, 62] on div "× Orders successfully linked Undo × Orders successfully linked Undo dashboard p…" at bounding box center [259, 127] width 519 height 255
click at [445, 28] on button "Add New" at bounding box center [454, 30] width 27 height 9
click at [437, 54] on div "Product" at bounding box center [442, 55] width 42 height 8
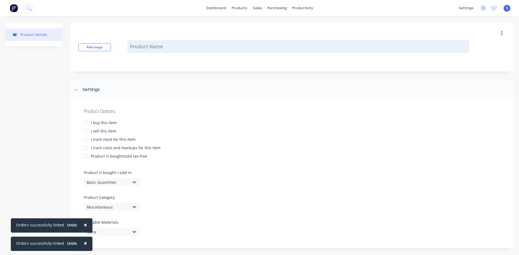
click at [149, 50] on textarea at bounding box center [298, 46] width 342 height 13
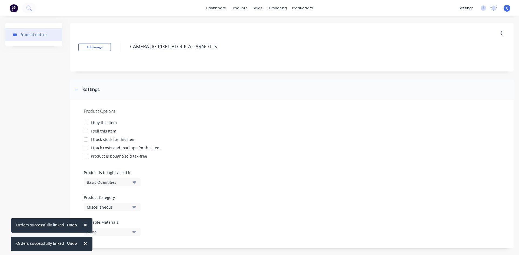
click at [88, 132] on div at bounding box center [86, 131] width 11 height 11
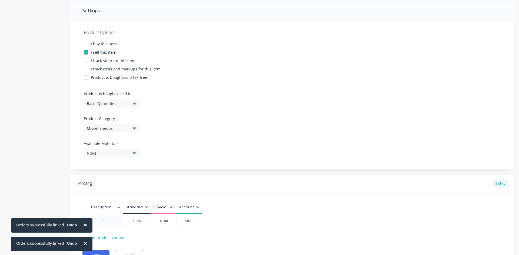
scroll to position [81, 0]
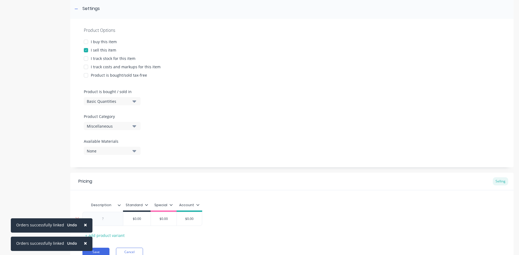
click at [107, 219] on div at bounding box center [102, 219] width 27 height 7
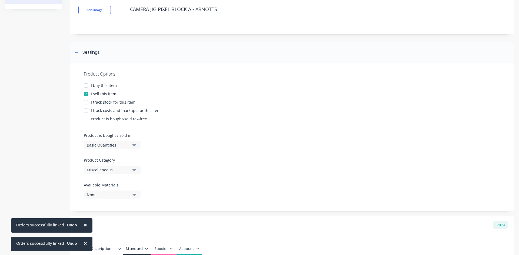
scroll to position [105, 0]
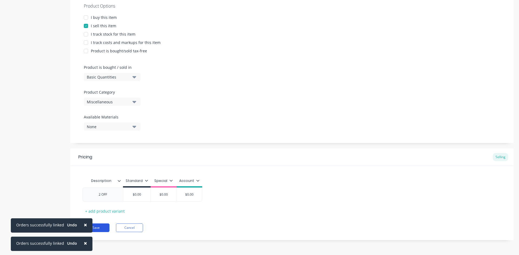
click at [97, 229] on button "Save" at bounding box center [95, 228] width 27 height 9
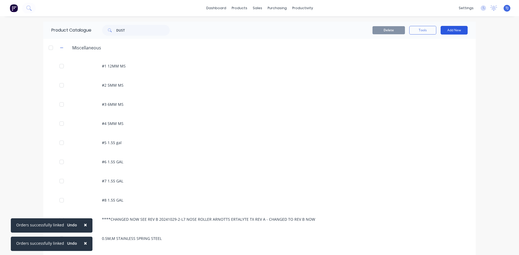
click at [459, 31] on button "Add New" at bounding box center [454, 30] width 27 height 9
click at [445, 54] on div "Product" at bounding box center [442, 55] width 42 height 8
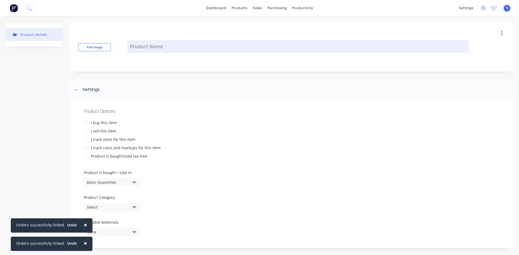
click at [138, 48] on textarea at bounding box center [298, 46] width 342 height 13
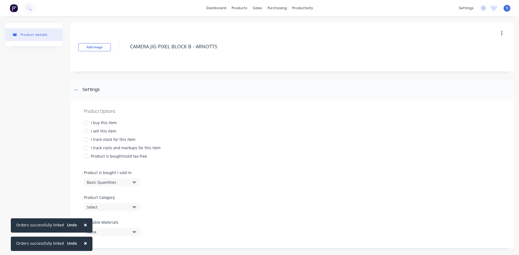
click at [87, 134] on div at bounding box center [86, 139] width 11 height 11
click at [86, 132] on div at bounding box center [86, 131] width 11 height 11
click at [86, 139] on div at bounding box center [86, 139] width 11 height 11
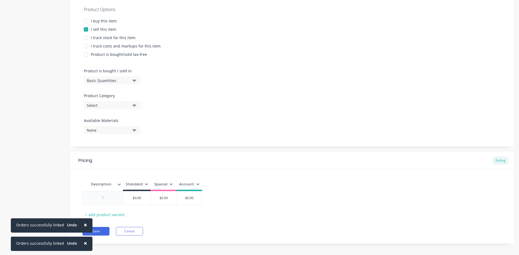
scroll to position [105, 0]
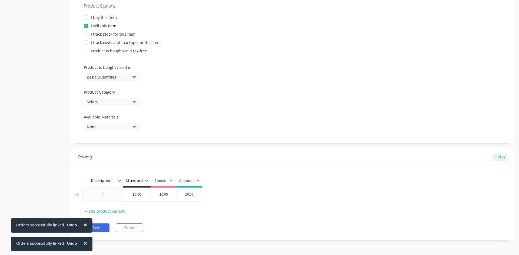
click at [106, 191] on div at bounding box center [102, 195] width 41 height 14
click at [109, 196] on div at bounding box center [102, 194] width 27 height 7
click at [98, 231] on button "Save" at bounding box center [95, 228] width 27 height 9
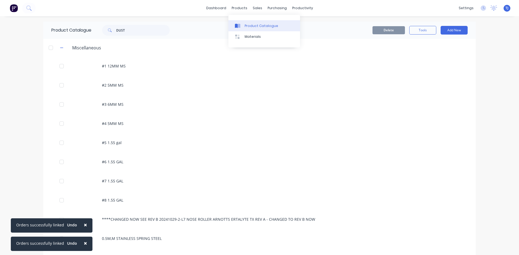
click at [254, 26] on div "Product Catalogue" at bounding box center [262, 26] width 34 height 5
click at [132, 33] on input "DUST" at bounding box center [143, 30] width 54 height 11
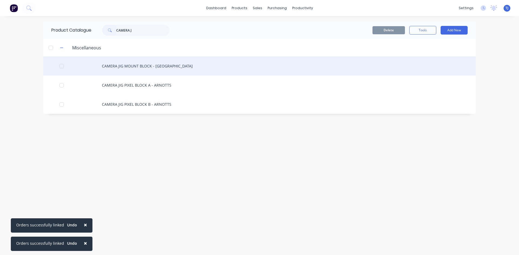
click at [152, 70] on div "CAMERA JIG MOUNT BLOCK - [GEOGRAPHIC_DATA]" at bounding box center [259, 66] width 433 height 19
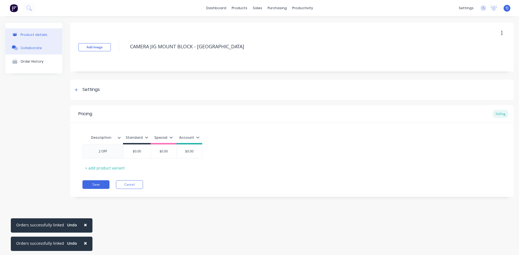
click at [22, 48] on div "Collaborate" at bounding box center [31, 48] width 21 height 4
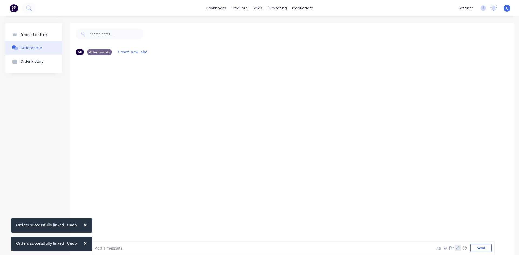
click at [456, 248] on icon "button" at bounding box center [457, 249] width 3 height 4
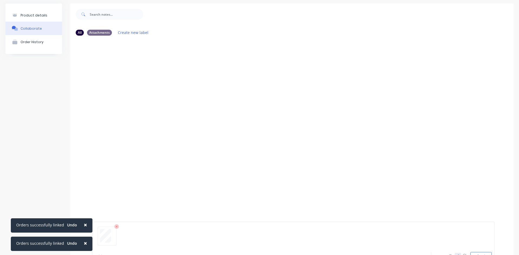
scroll to position [42, 0]
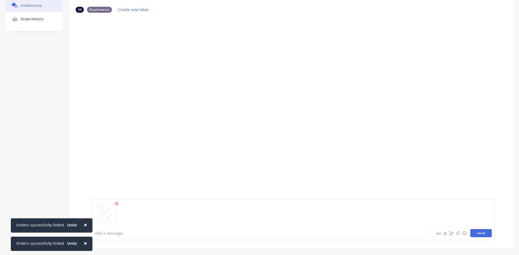
click at [482, 236] on button "Send" at bounding box center [480, 234] width 21 height 8
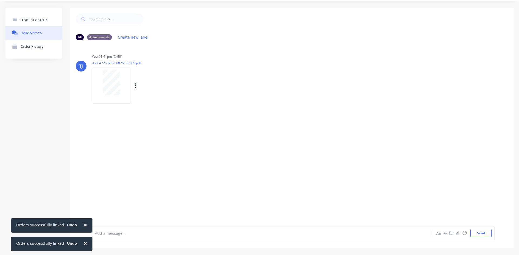
click at [136, 87] on button "button" at bounding box center [135, 86] width 2 height 8
click at [174, 102] on button "Auto-attach to new orders" at bounding box center [171, 100] width 61 height 13
click at [223, 98] on label at bounding box center [223, 98] width 0 height 0
click at [215, 101] on input "checkbox" at bounding box center [212, 100] width 4 height 5
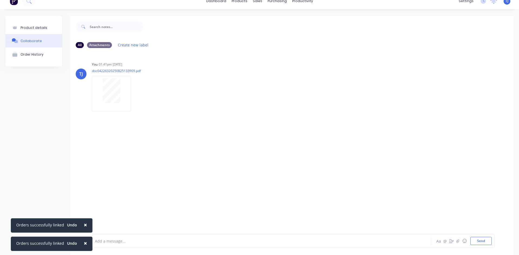
scroll to position [0, 0]
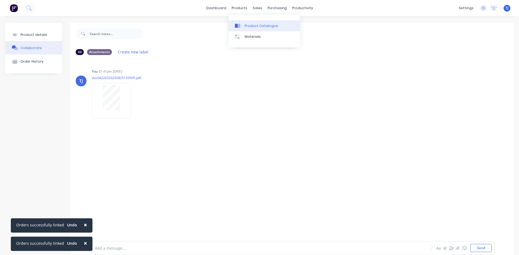
click at [251, 26] on div "Product Catalogue" at bounding box center [262, 26] width 34 height 5
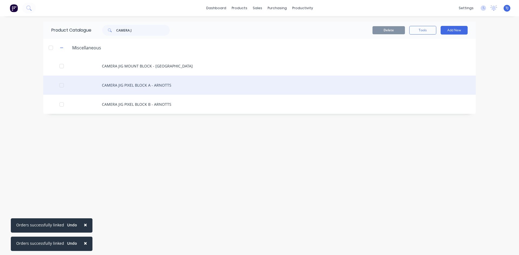
click at [137, 84] on div "CAMERA JIG PIXEL BLOCK A - ARNOTTS" at bounding box center [259, 85] width 433 height 19
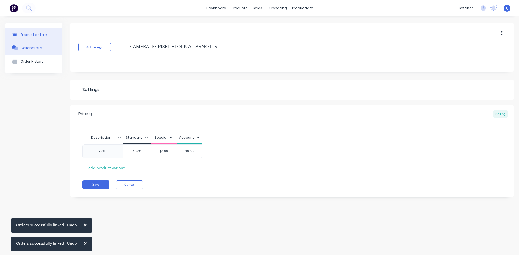
click at [32, 49] on div "Collaborate" at bounding box center [31, 48] width 21 height 4
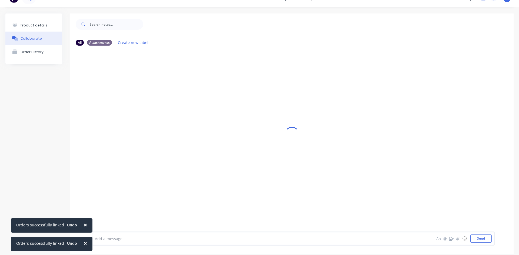
scroll to position [15, 0]
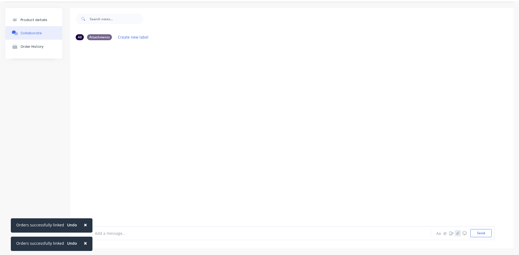
click at [456, 233] on icon "button" at bounding box center [457, 234] width 3 height 4
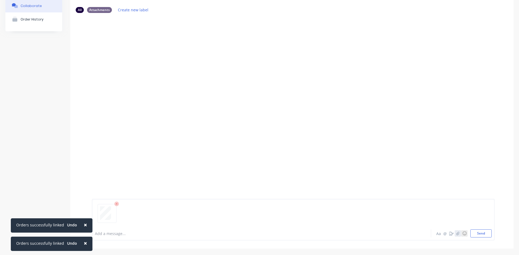
scroll to position [42, 0]
click at [476, 228] on div at bounding box center [293, 216] width 397 height 28
click at [476, 233] on button "Send" at bounding box center [480, 234] width 21 height 8
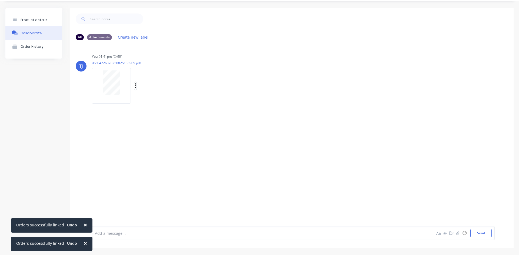
click at [135, 88] on icon "button" at bounding box center [136, 86] width 2 height 6
click at [165, 98] on button "Auto-attach to new orders" at bounding box center [171, 100] width 61 height 13
click at [223, 98] on label at bounding box center [223, 98] width 0 height 0
click at [215, 100] on input "checkbox" at bounding box center [212, 100] width 4 height 5
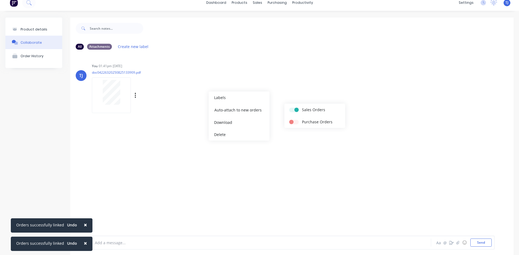
scroll to position [0, 0]
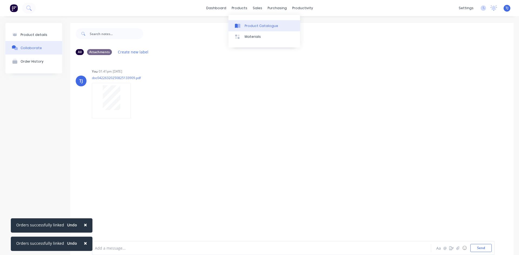
click at [249, 22] on link "Product Catalogue" at bounding box center [264, 25] width 72 height 11
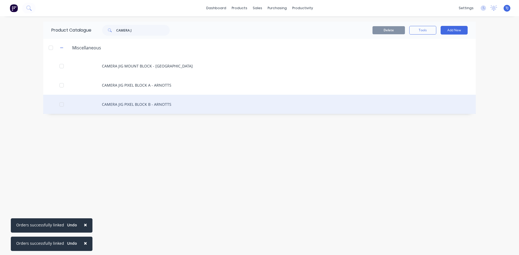
click at [122, 105] on div "CAMERA JIG PIXEL BLOCK B - ARNOTTS" at bounding box center [259, 104] width 433 height 19
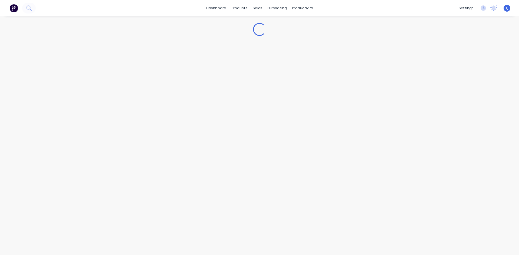
click at [122, 105] on div "Loading..." at bounding box center [259, 130] width 519 height 228
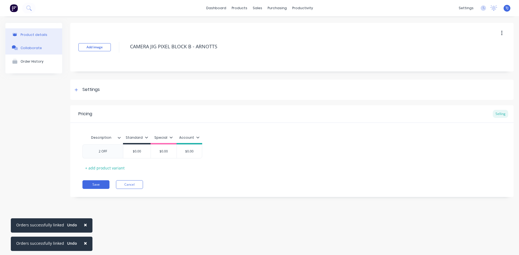
click at [30, 46] on div "Collaborate" at bounding box center [31, 48] width 21 height 4
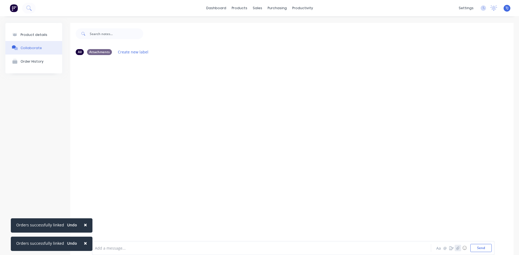
click at [455, 250] on button "button" at bounding box center [458, 248] width 6 height 6
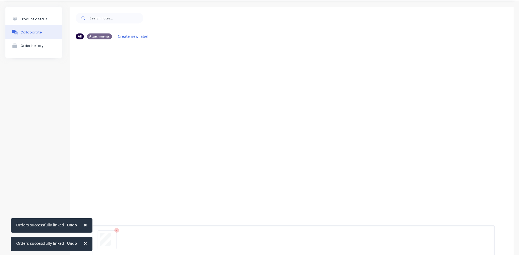
scroll to position [42, 0]
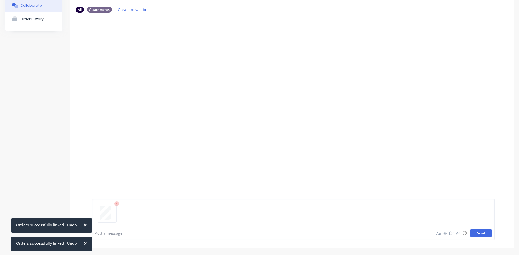
click at [473, 235] on button "Send" at bounding box center [480, 234] width 21 height 8
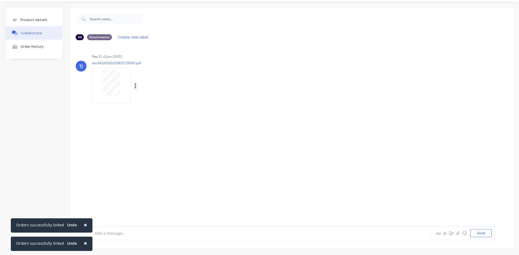
click at [135, 86] on icon "button" at bounding box center [136, 86] width 2 height 6
click at [162, 97] on button "Auto-attach to new orders" at bounding box center [171, 100] width 61 height 13
click at [223, 98] on label at bounding box center [223, 98] width 0 height 0
click at [215, 102] on input "checkbox" at bounding box center [212, 100] width 4 height 5
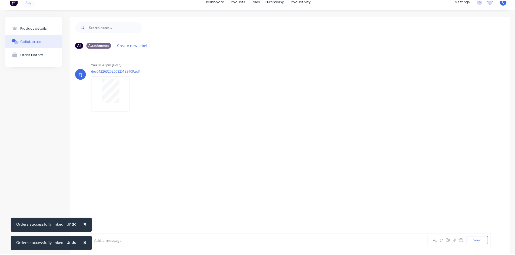
scroll to position [0, 0]
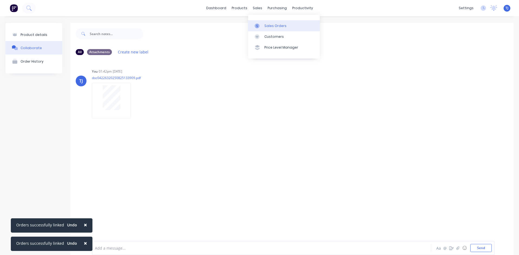
click at [273, 31] on link "Sales Orders" at bounding box center [284, 25] width 72 height 11
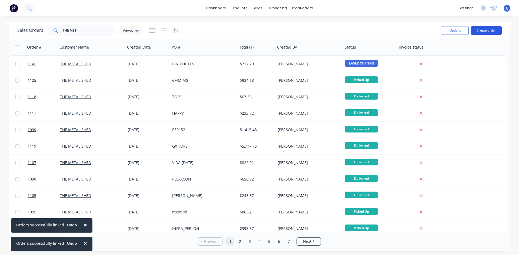
click at [489, 29] on button "Create order" at bounding box center [486, 30] width 31 height 9
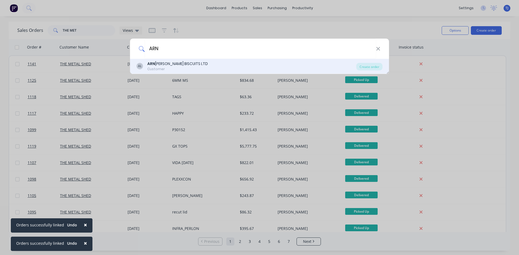
click at [155, 68] on div "Customer" at bounding box center [177, 69] width 61 height 5
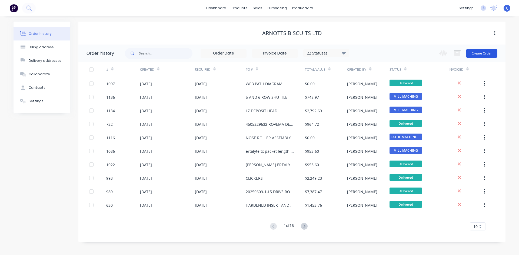
click at [483, 53] on button "Create Order" at bounding box center [481, 53] width 31 height 9
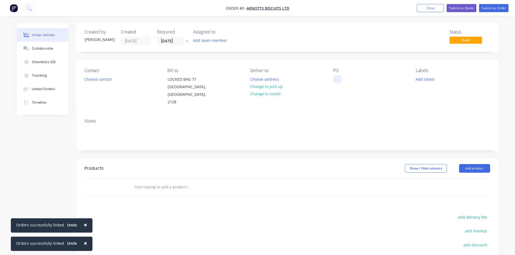
click at [339, 77] on div at bounding box center [337, 79] width 9 height 8
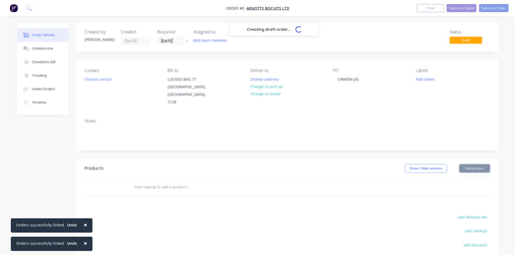
click at [178, 181] on div "Creating draft order... Loading... Order details Collaborate Checklists 0/0 Tra…" at bounding box center [258, 178] width 492 height 311
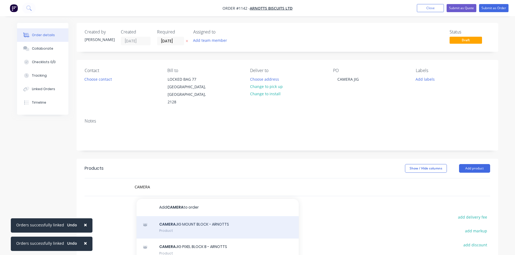
click at [232, 220] on div "CAMERA JIG MOUNT BLOCK - ARNOTTS Product" at bounding box center [218, 228] width 162 height 23
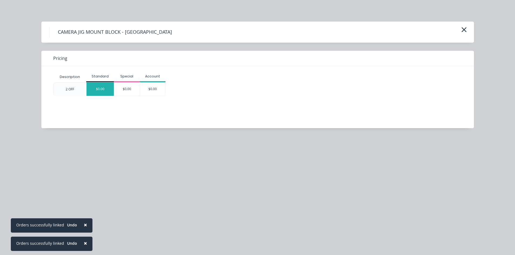
click at [95, 92] on div "$0.00" at bounding box center [100, 89] width 27 height 13
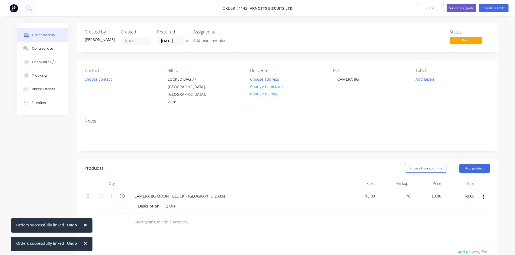
click at [122, 194] on icon "button" at bounding box center [122, 196] width 5 height 5
click at [140, 221] on div at bounding box center [225, 223] width 195 height 18
click at [143, 217] on input "text" at bounding box center [188, 222] width 108 height 11
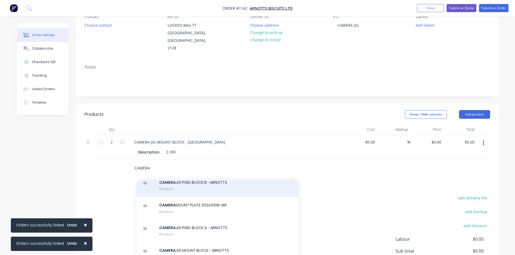
scroll to position [54, 0]
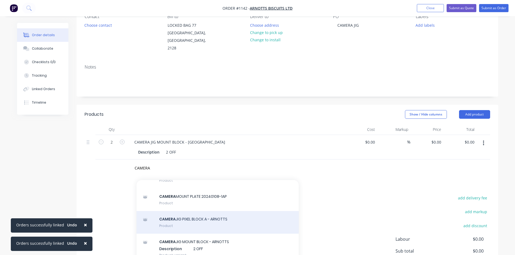
click at [194, 217] on div "CAMERA JIG PIXEL BLOCK A - ARNOTTS Product" at bounding box center [218, 222] width 162 height 23
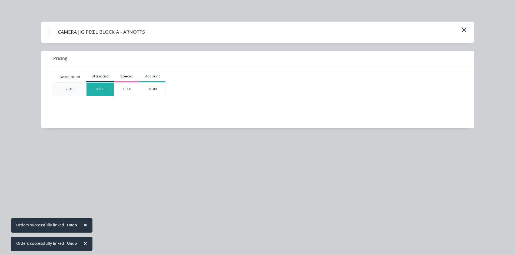
click at [98, 89] on div "$0.00" at bounding box center [100, 89] width 27 height 13
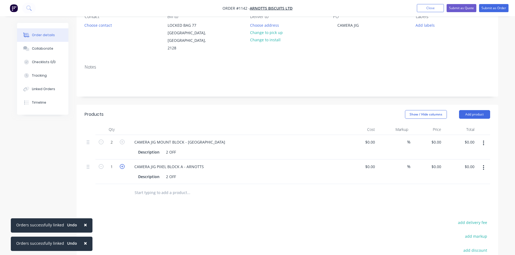
click at [123, 164] on icon "button" at bounding box center [122, 166] width 5 height 5
click at [163, 188] on input "text" at bounding box center [188, 193] width 108 height 11
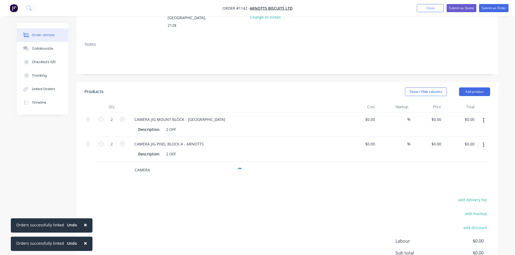
scroll to position [108, 0]
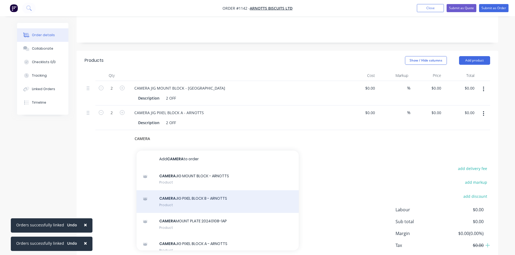
click at [209, 194] on div "CAMERA JIG PIXEL BLOCK B - ARNOTTS Product" at bounding box center [218, 202] width 162 height 23
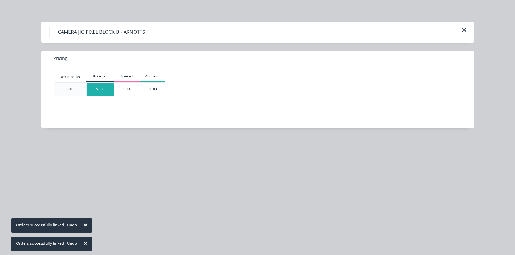
click at [106, 93] on div "$0.00" at bounding box center [100, 89] width 27 height 13
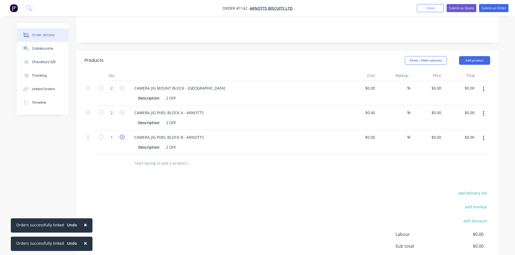
click at [122, 135] on icon "button" at bounding box center [122, 137] width 5 height 5
click at [493, 9] on button "Submit as Order" at bounding box center [493, 8] width 29 height 8
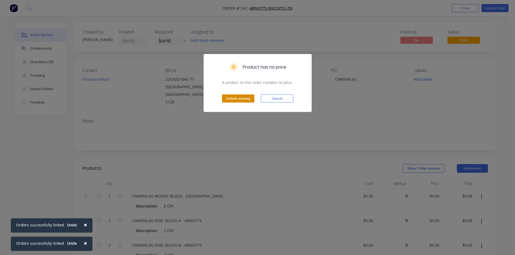
click at [236, 99] on button "Submit anyway" at bounding box center [238, 99] width 32 height 8
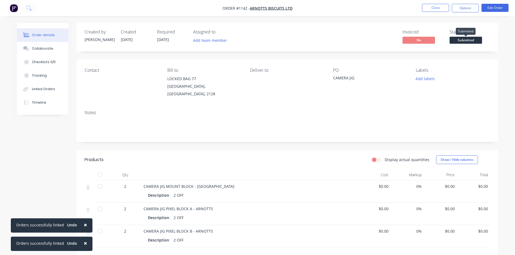
click at [474, 43] on span "Submitted" at bounding box center [466, 40] width 32 height 7
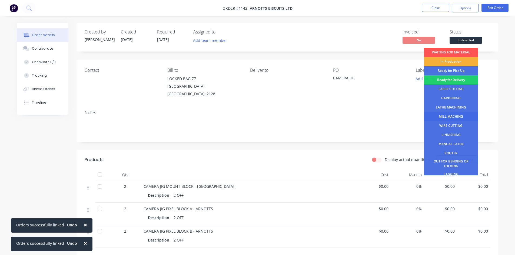
click at [455, 115] on div "MILL MACHING" at bounding box center [451, 116] width 54 height 9
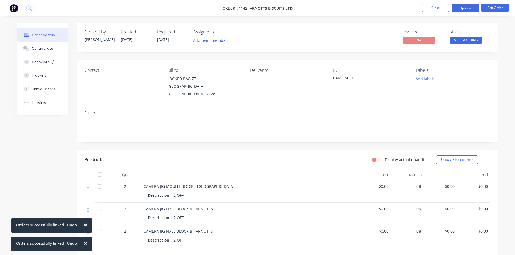
click at [466, 9] on button "Options" at bounding box center [465, 8] width 27 height 9
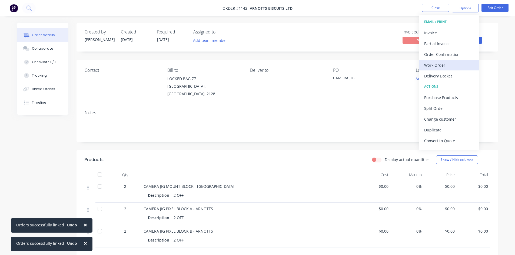
click at [448, 66] on div "Work Order" at bounding box center [449, 65] width 50 height 8
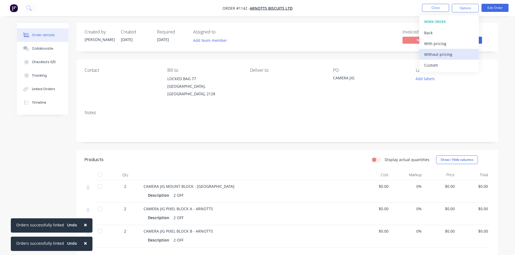
click at [448, 55] on div "Without pricing" at bounding box center [449, 55] width 50 height 8
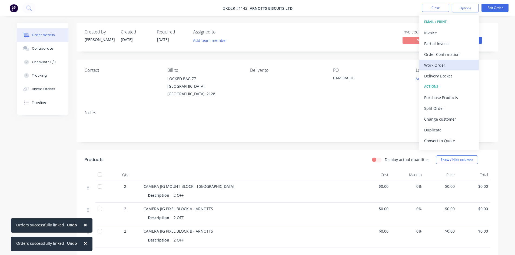
click at [441, 66] on div "Work Order" at bounding box center [449, 65] width 50 height 8
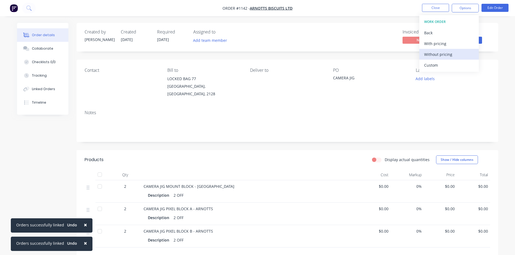
click at [442, 54] on div "Without pricing" at bounding box center [449, 55] width 50 height 8
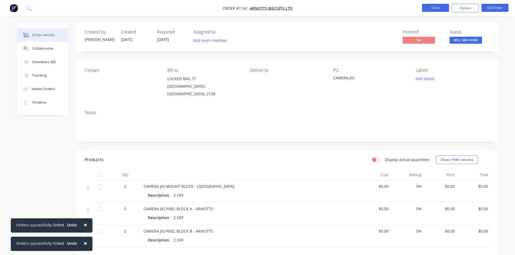
click at [436, 6] on button "Close" at bounding box center [435, 8] width 27 height 8
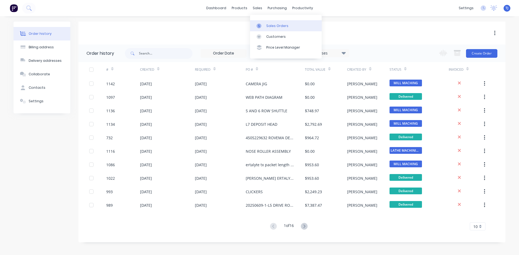
click at [279, 27] on div "Sales Orders" at bounding box center [277, 26] width 22 height 5
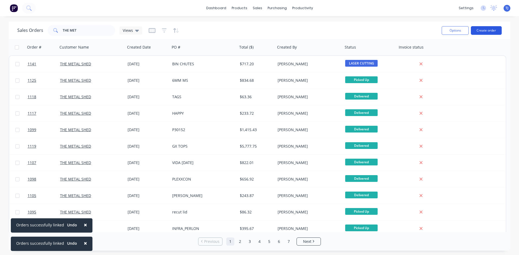
click at [488, 29] on button "Create order" at bounding box center [486, 30] width 31 height 9
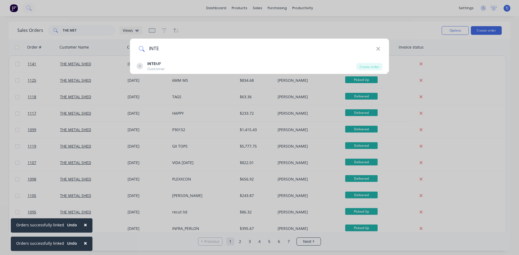
click at [175, 55] on input "INTE" at bounding box center [260, 49] width 231 height 20
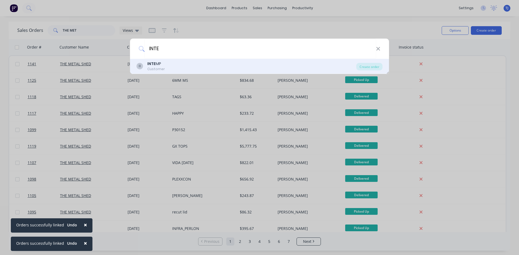
click at [154, 65] on b "INTE" at bounding box center [151, 63] width 8 height 5
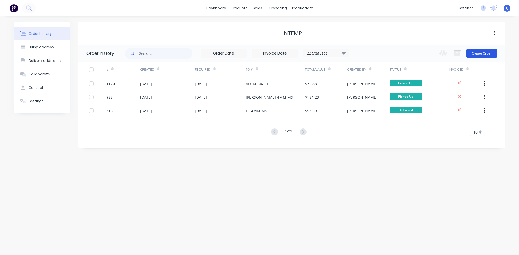
click at [482, 53] on button "Create Order" at bounding box center [481, 53] width 31 height 9
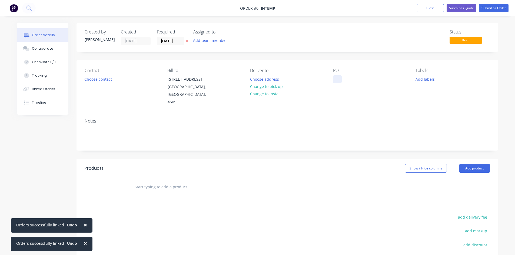
click at [339, 80] on div at bounding box center [337, 79] width 9 height 8
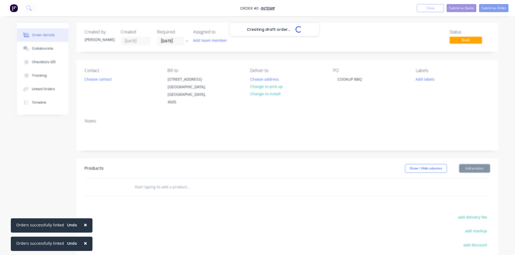
click at [173, 179] on div "Creating draft order... Loading... Order details Collaborate Checklists 0/0 Tra…" at bounding box center [258, 178] width 492 height 311
